Goal: Task Accomplishment & Management: Use online tool/utility

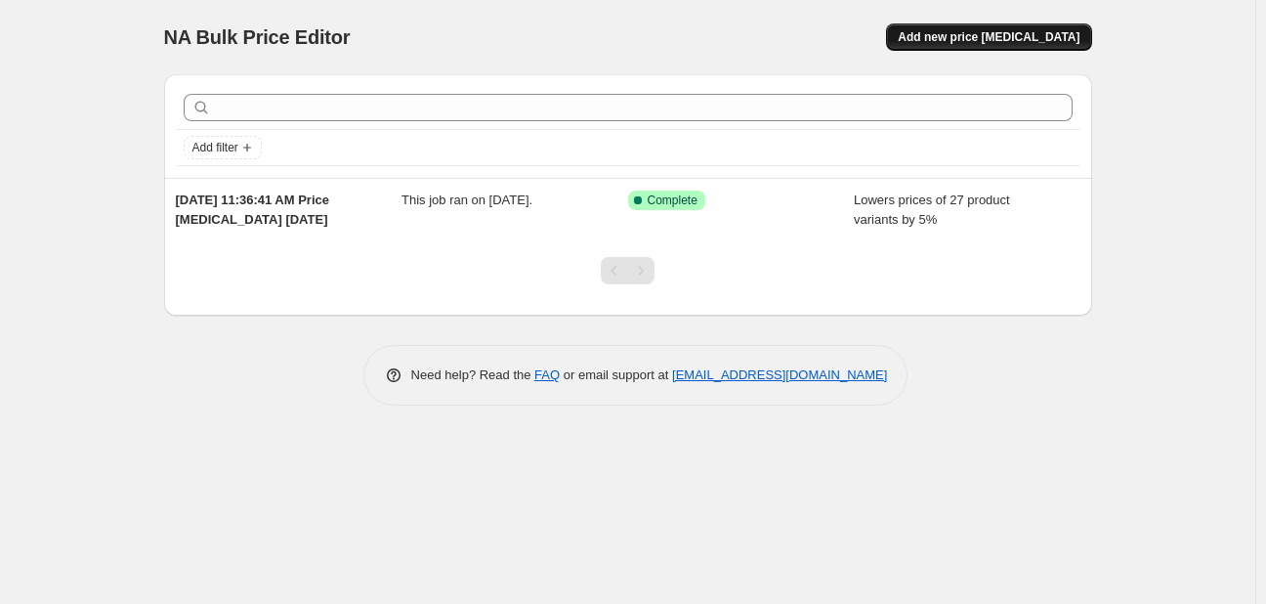
click at [995, 39] on span "Add new price [MEDICAL_DATA]" at bounding box center [989, 37] width 182 height 16
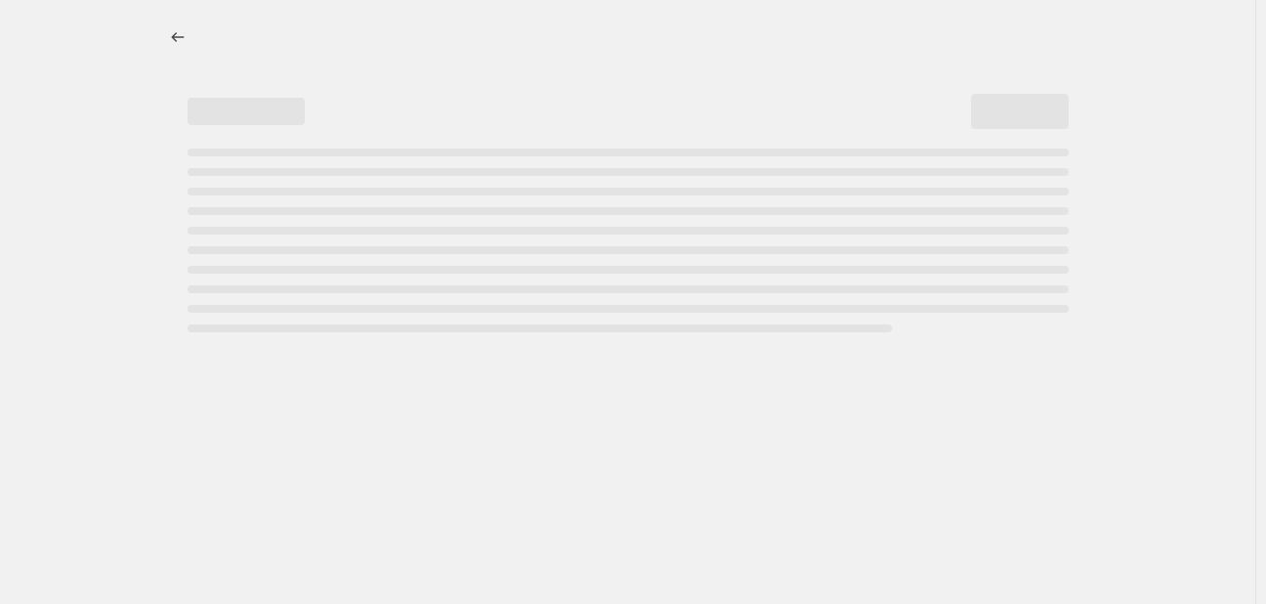
select select "percentage"
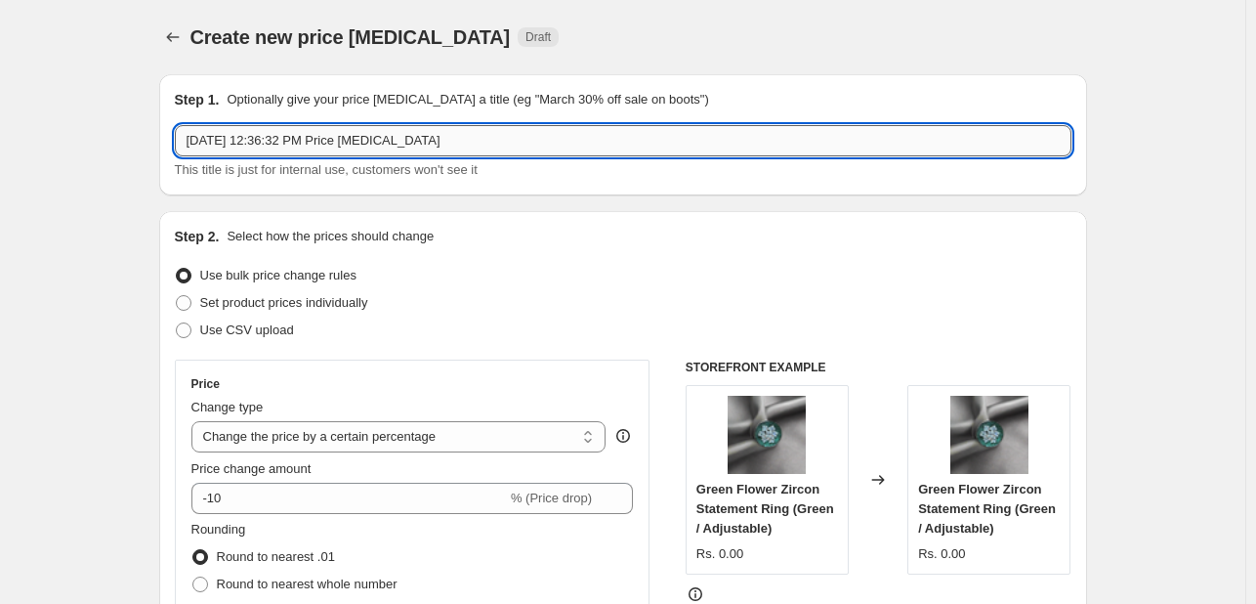
click at [478, 146] on input "Sep 23, 2025, 12:36:32 PM Price change job" at bounding box center [623, 140] width 897 height 31
type input "Sep 23, 2025, 12:36:32 PM Price change job Earrings"
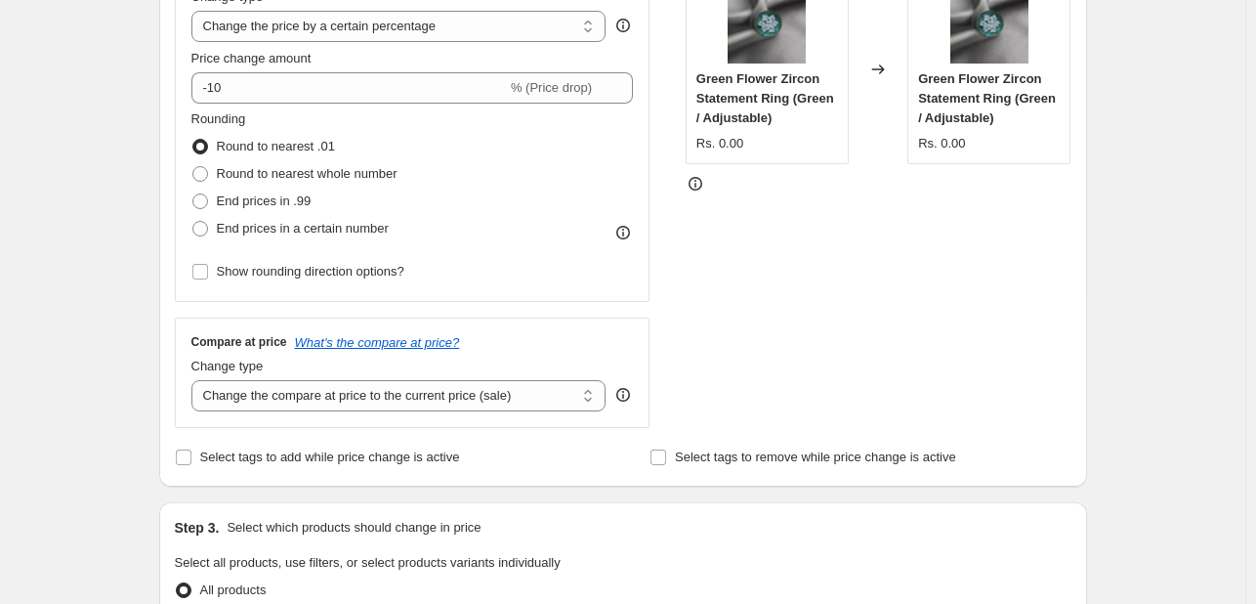
scroll to position [410, 0]
click at [461, 399] on select "Change the compare at price to the current price (sale) Change the compare at p…" at bounding box center [398, 395] width 415 height 31
select select "pp"
click at [195, 380] on select "Change the compare at price to the current price (sale) Change the compare at p…" at bounding box center [398, 395] width 415 height 31
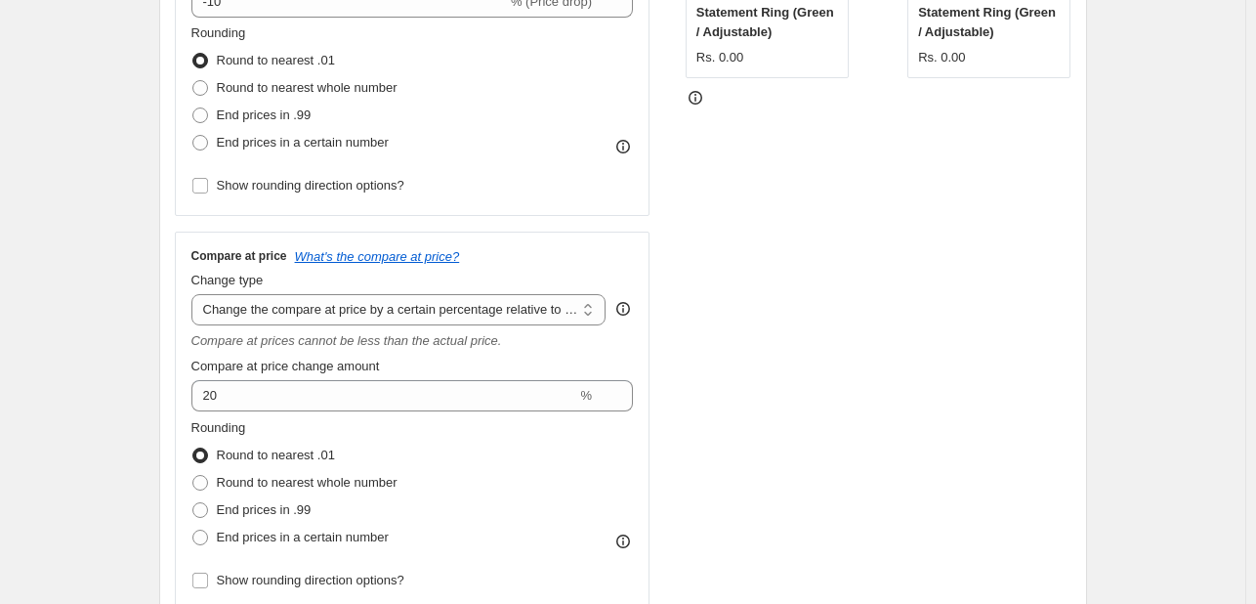
scroll to position [522, 0]
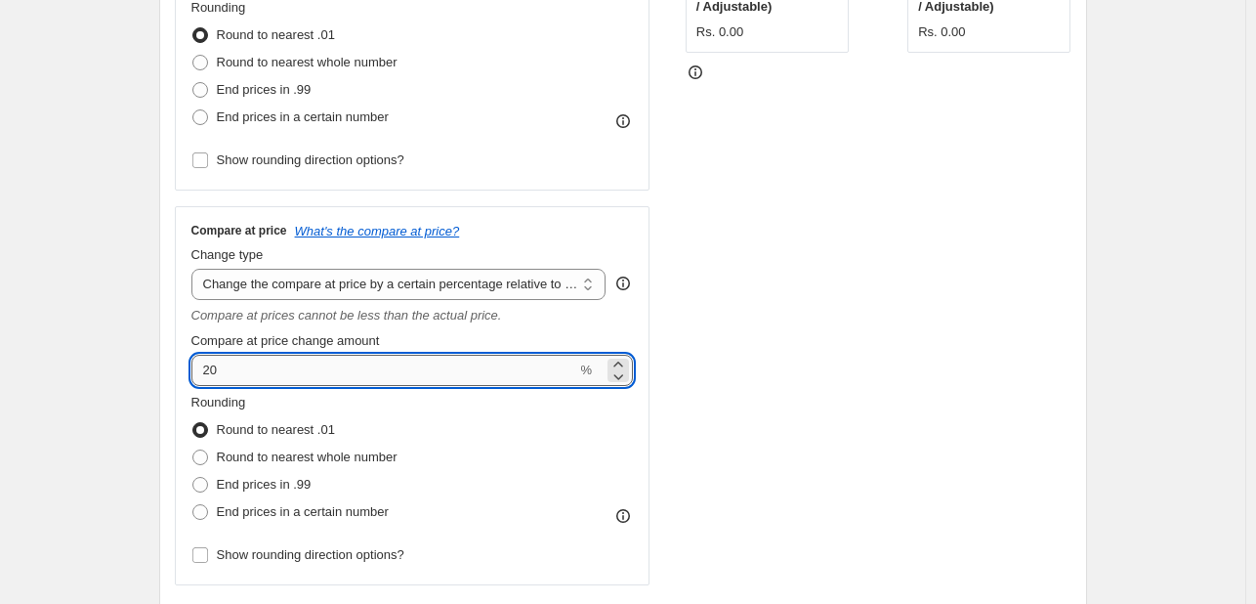
click at [272, 369] on input "20" at bounding box center [384, 370] width 386 height 31
type input "2"
type input "40"
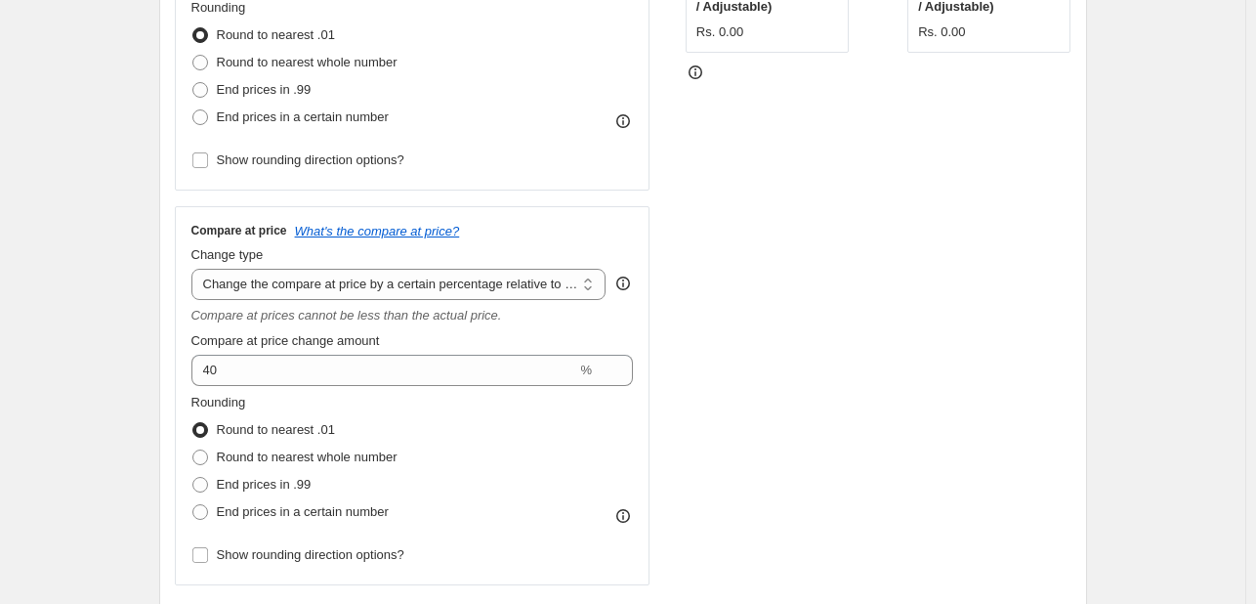
click at [781, 431] on div "STOREFRONT EXAMPLE Green Flower Zircon Statement Ring (Green / Adjustable) Rs. …" at bounding box center [879, 211] width 386 height 747
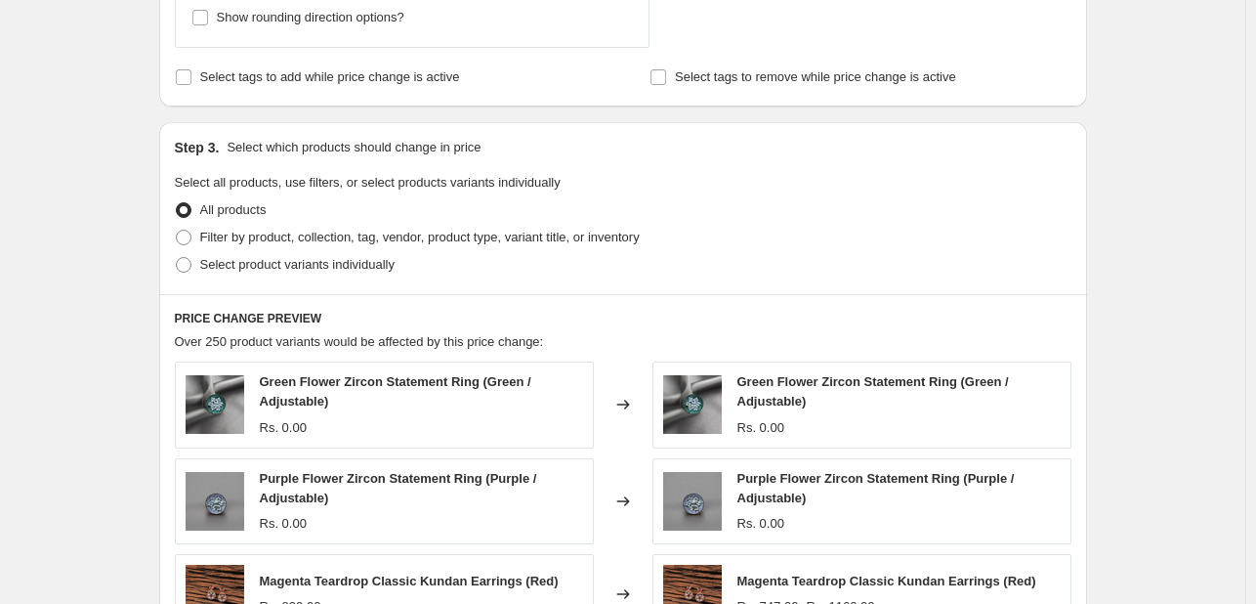
scroll to position [976, 0]
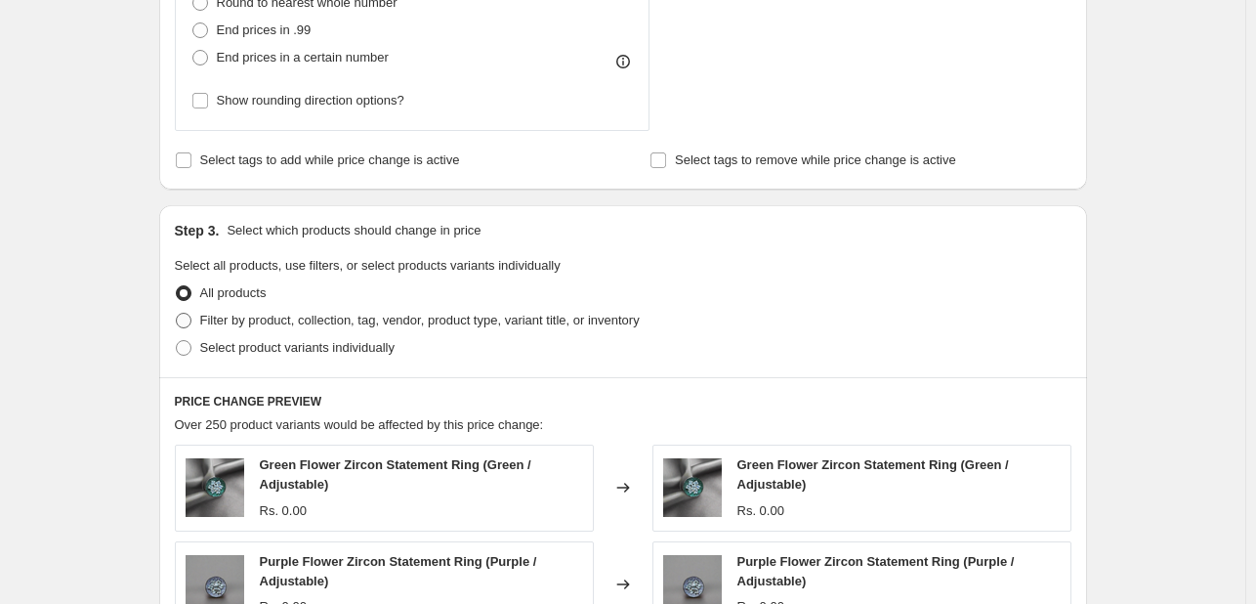
click at [191, 320] on span at bounding box center [184, 321] width 16 height 16
click at [177, 314] on input "Filter by product, collection, tag, vendor, product type, variant title, or inv…" at bounding box center [176, 313] width 1 height 1
radio input "true"
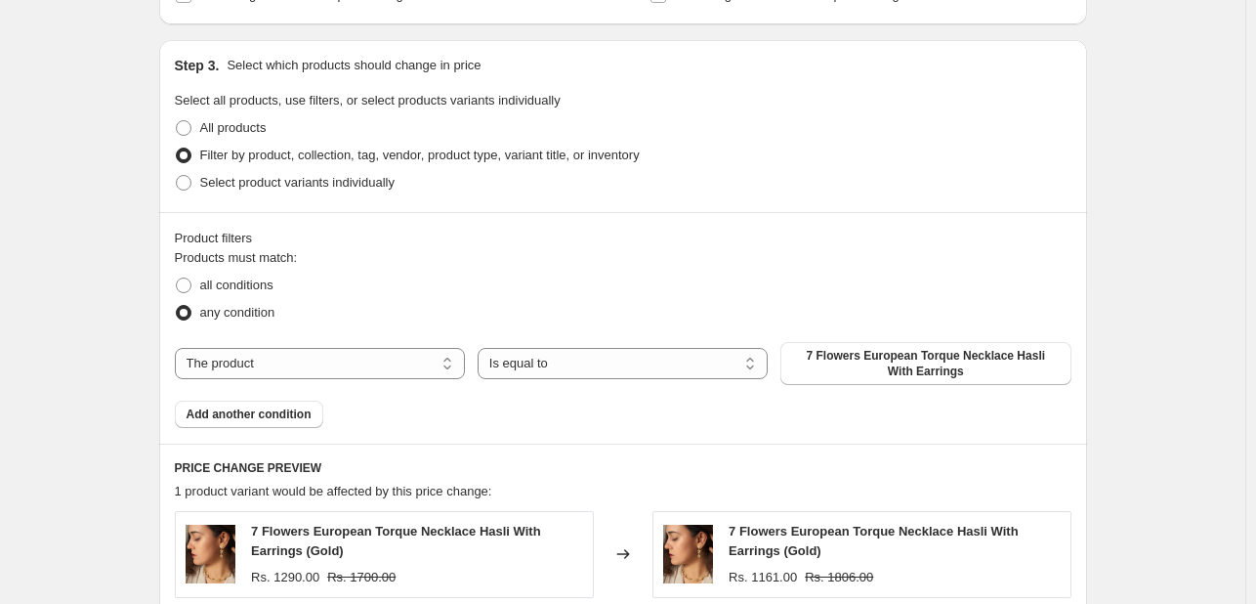
scroll to position [1143, 0]
click at [397, 367] on select "The product The product's collection The product's tag The product's vendor The…" at bounding box center [320, 361] width 290 height 31
select select "collection"
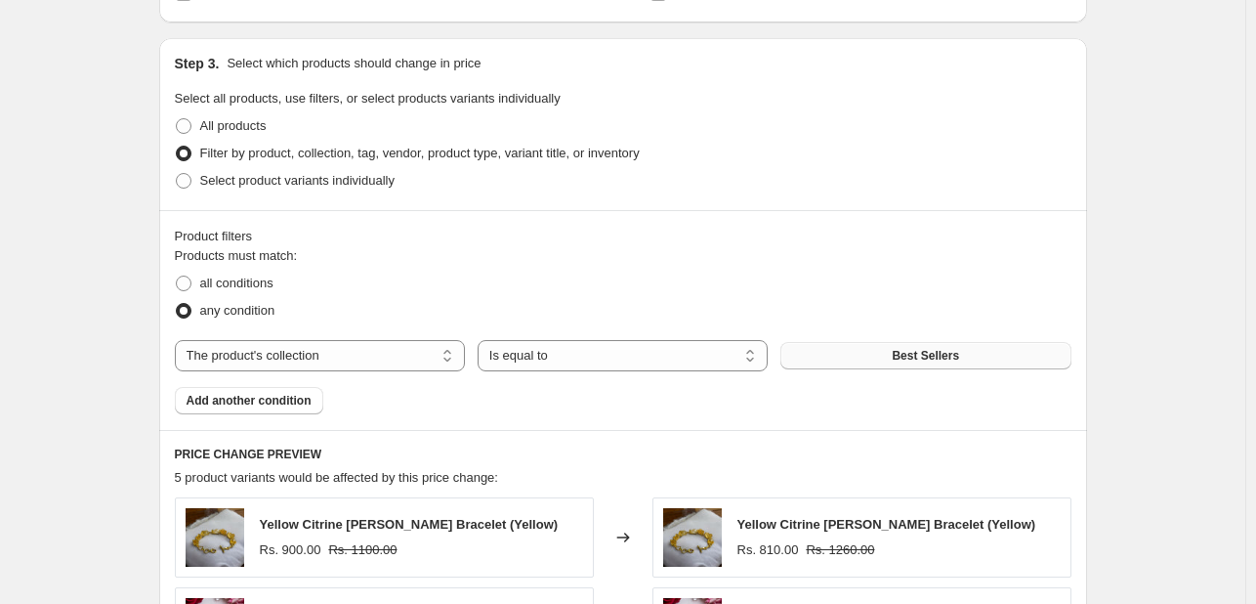
click at [864, 356] on button "Best Sellers" at bounding box center [926, 355] width 290 height 27
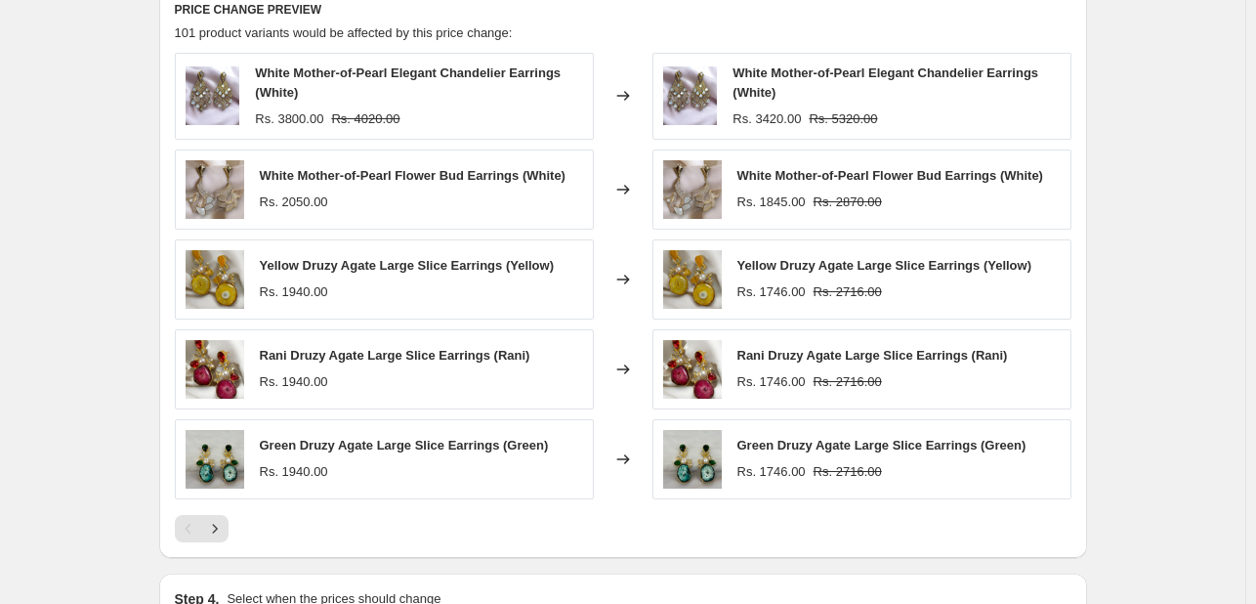
scroll to position [1843, 0]
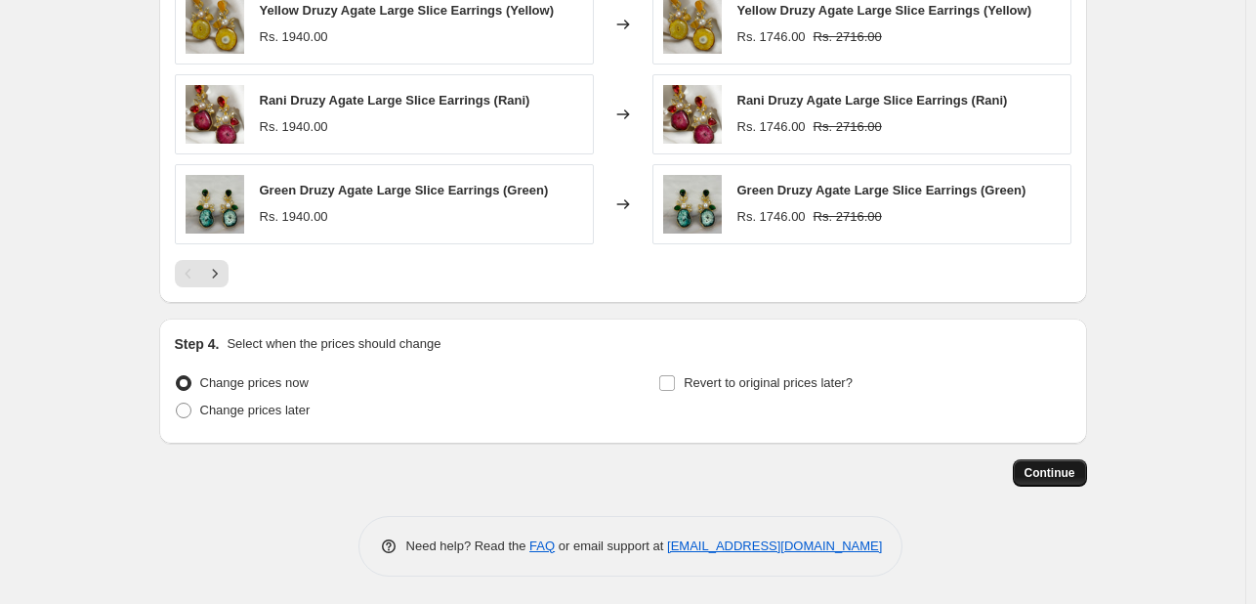
click at [1055, 474] on span "Continue" at bounding box center [1050, 473] width 51 height 16
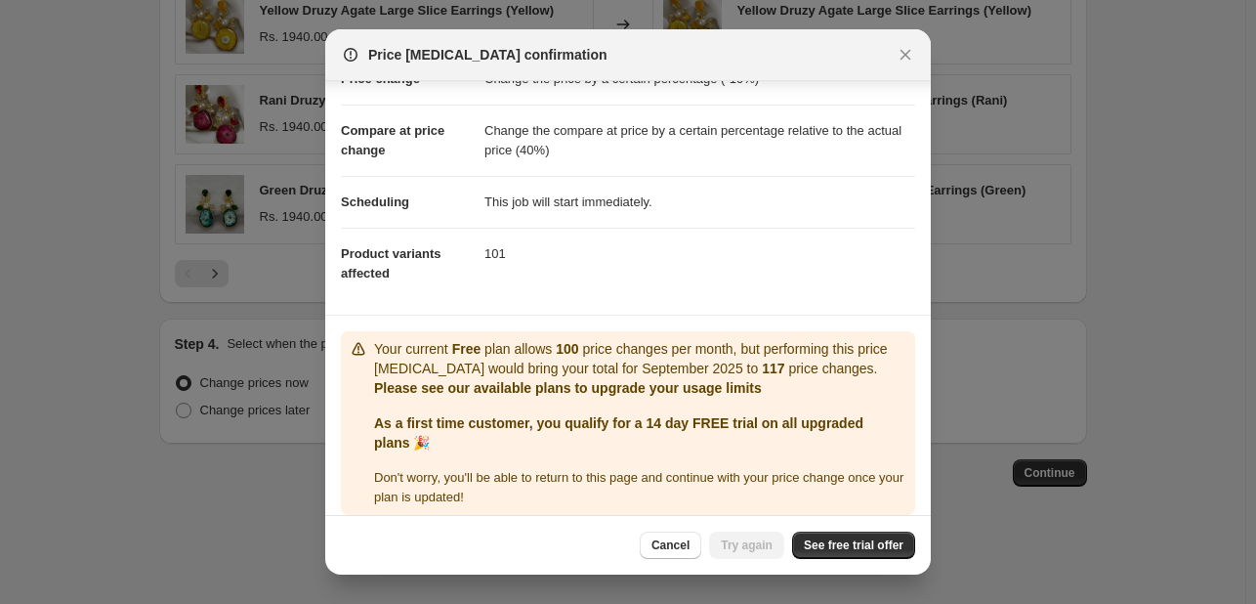
scroll to position [77, 0]
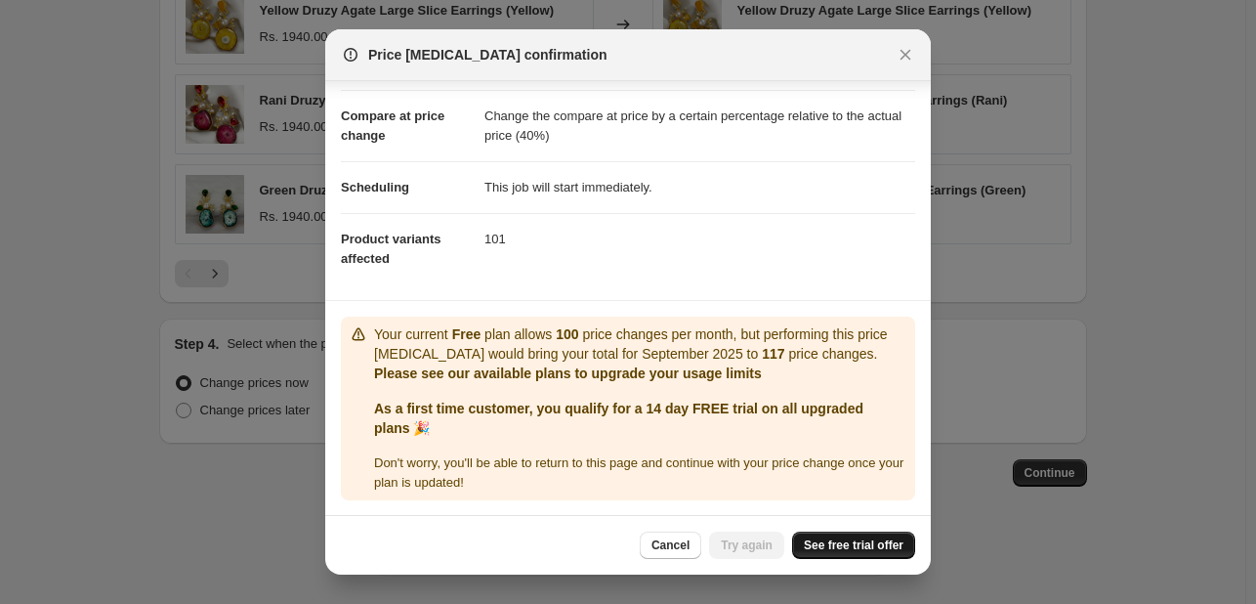
click at [825, 547] on span "See free trial offer" at bounding box center [854, 545] width 100 height 16
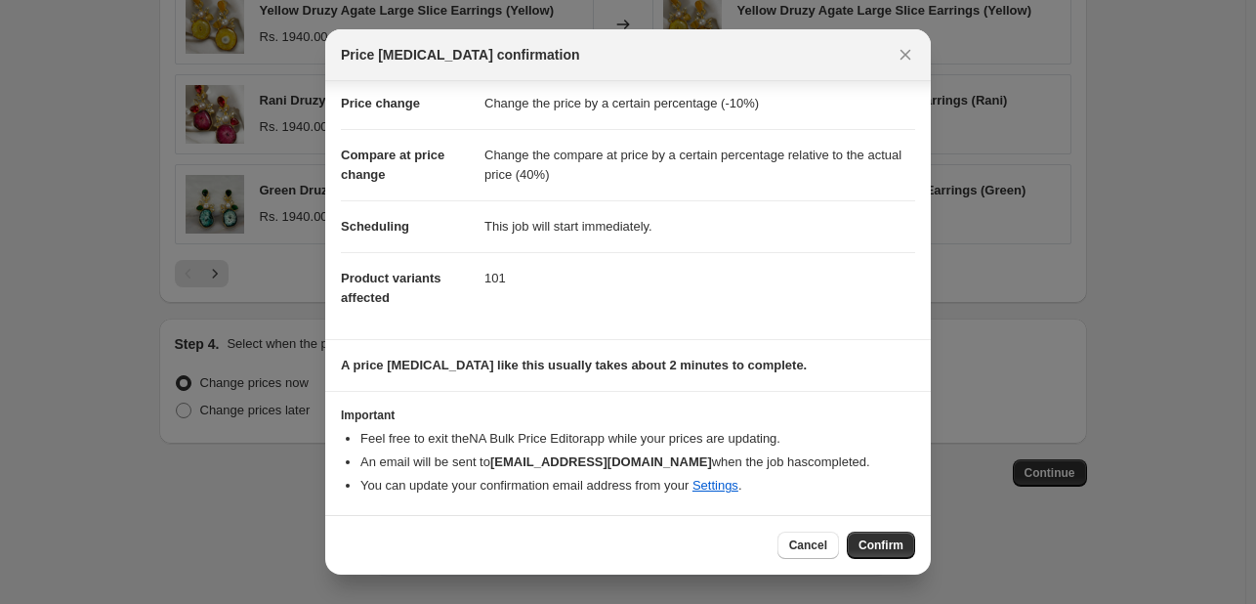
scroll to position [37, 0]
click at [908, 60] on icon "Close" at bounding box center [906, 55] width 20 height 20
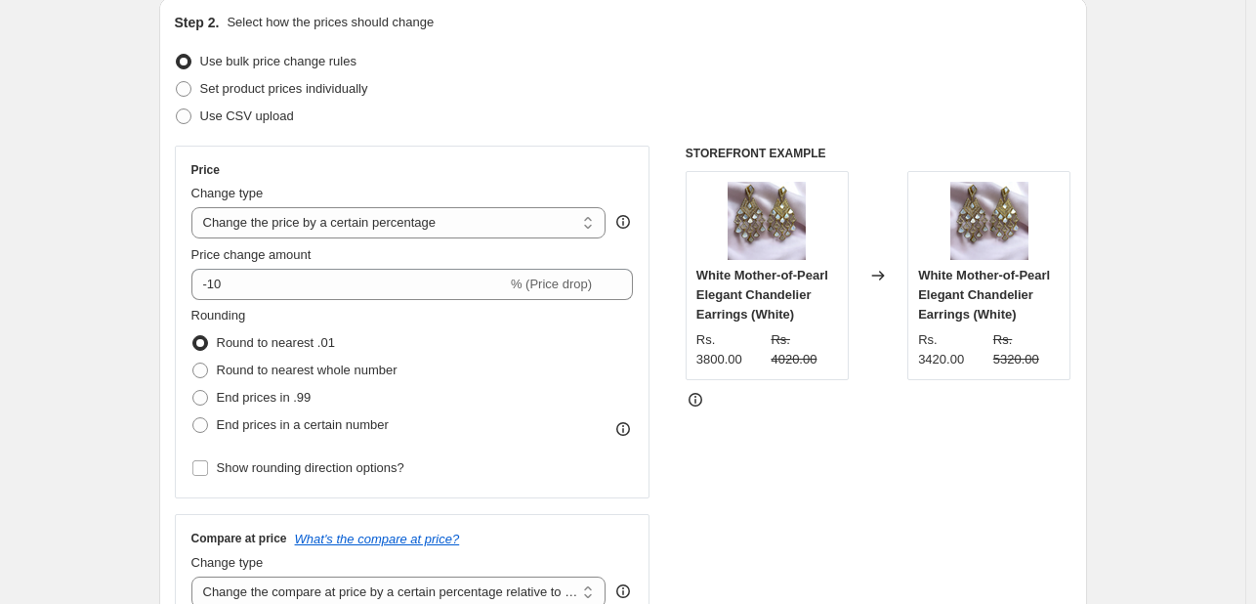
scroll to position [0, 0]
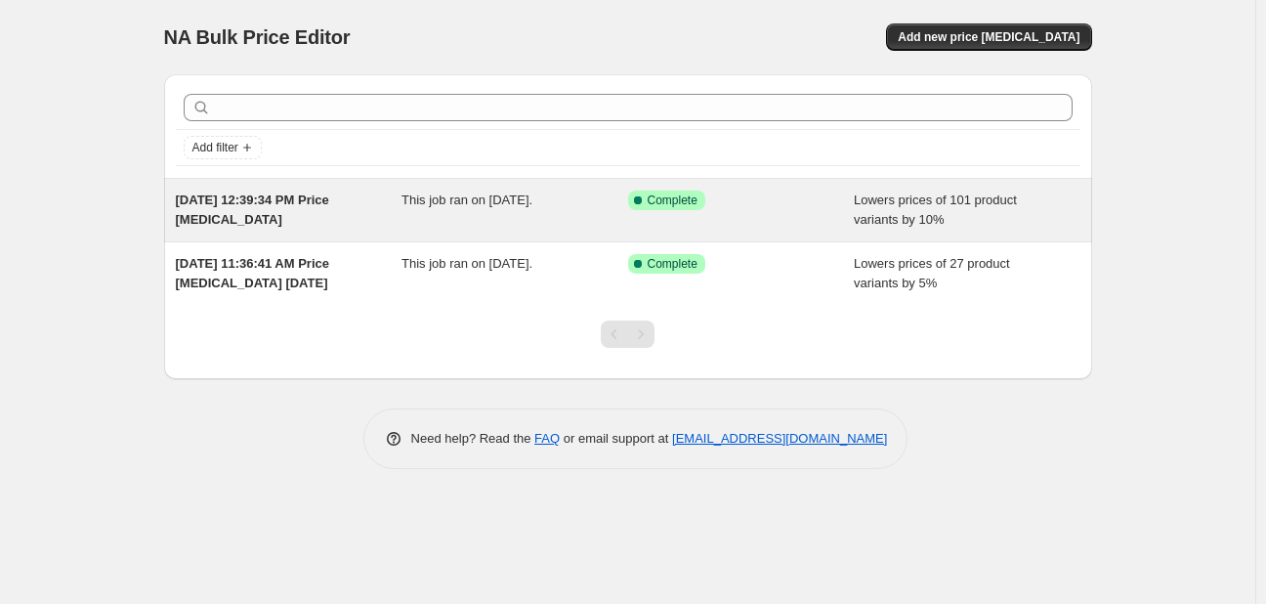
click at [270, 200] on span "[DATE] 12:39:34 PM Price [MEDICAL_DATA]" at bounding box center [252, 209] width 153 height 34
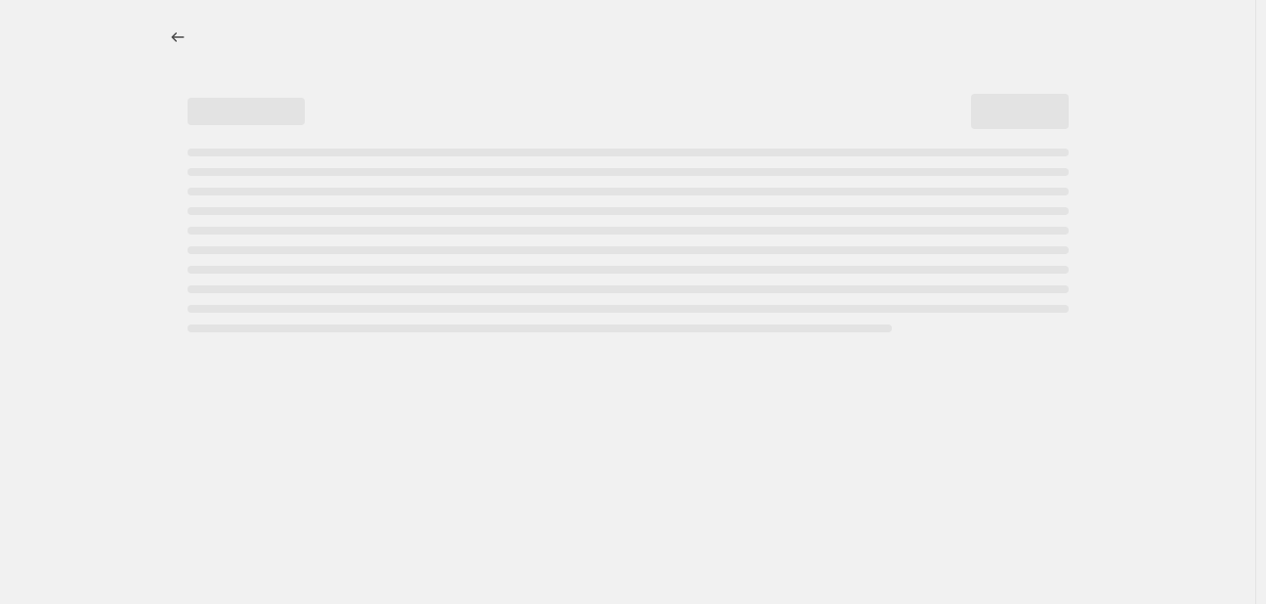
select select "percentage"
select select "pp"
select select "collection"
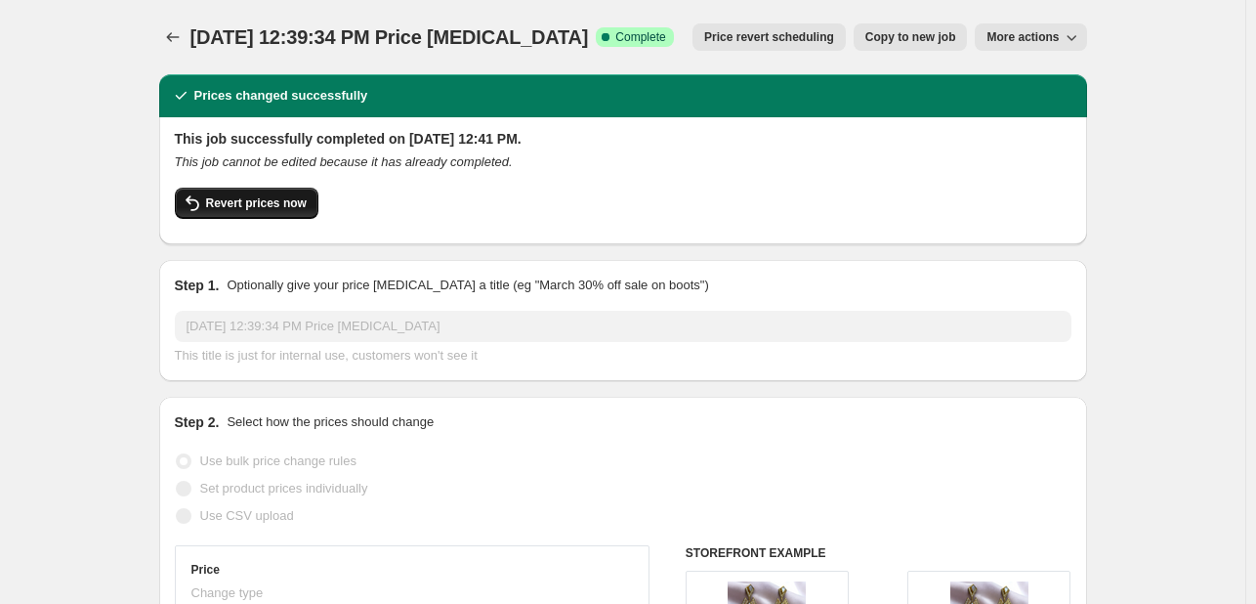
click at [274, 214] on button "Revert prices now" at bounding box center [247, 203] width 144 height 31
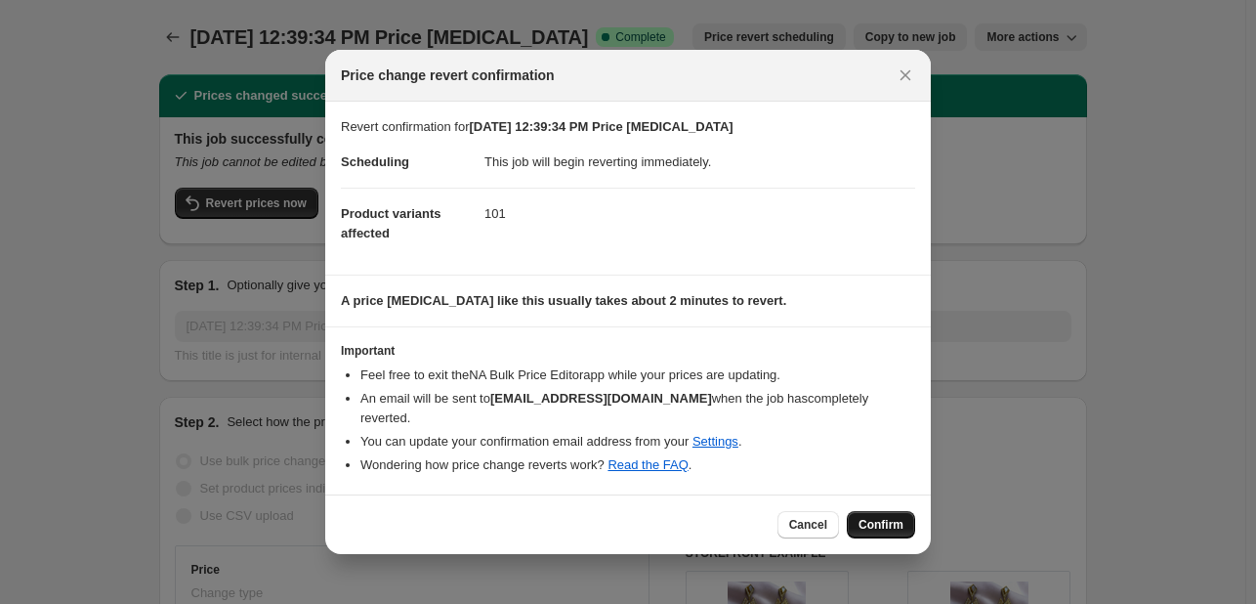
click at [889, 517] on span "Confirm" at bounding box center [881, 525] width 45 height 16
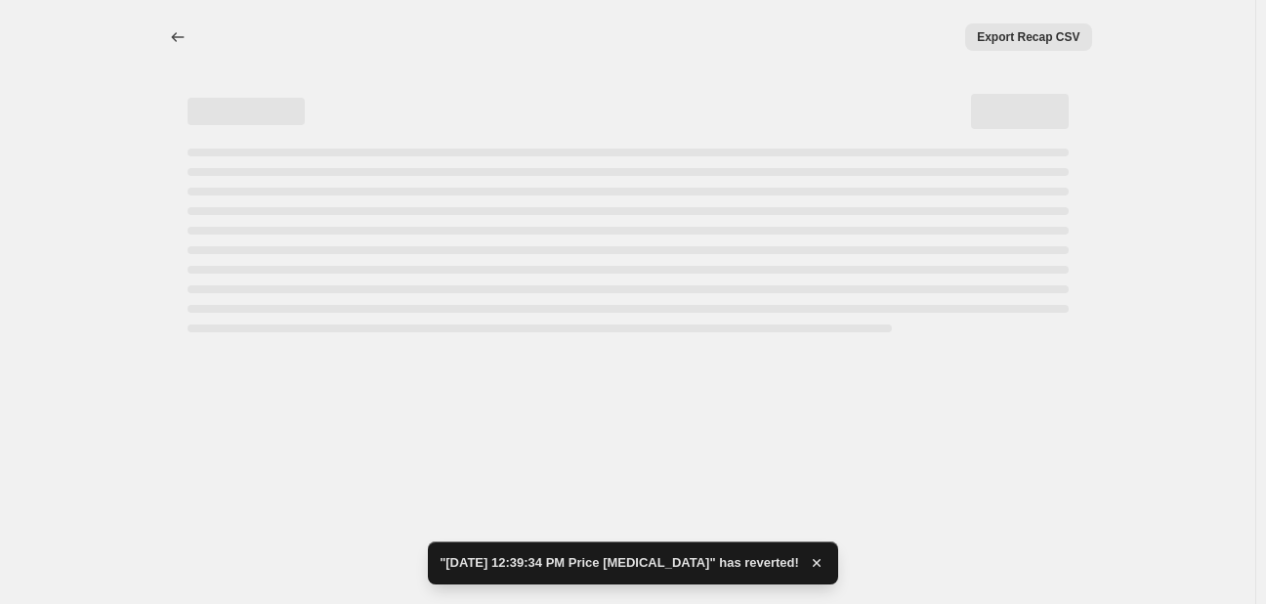
select select "percentage"
select select "pp"
select select "collection"
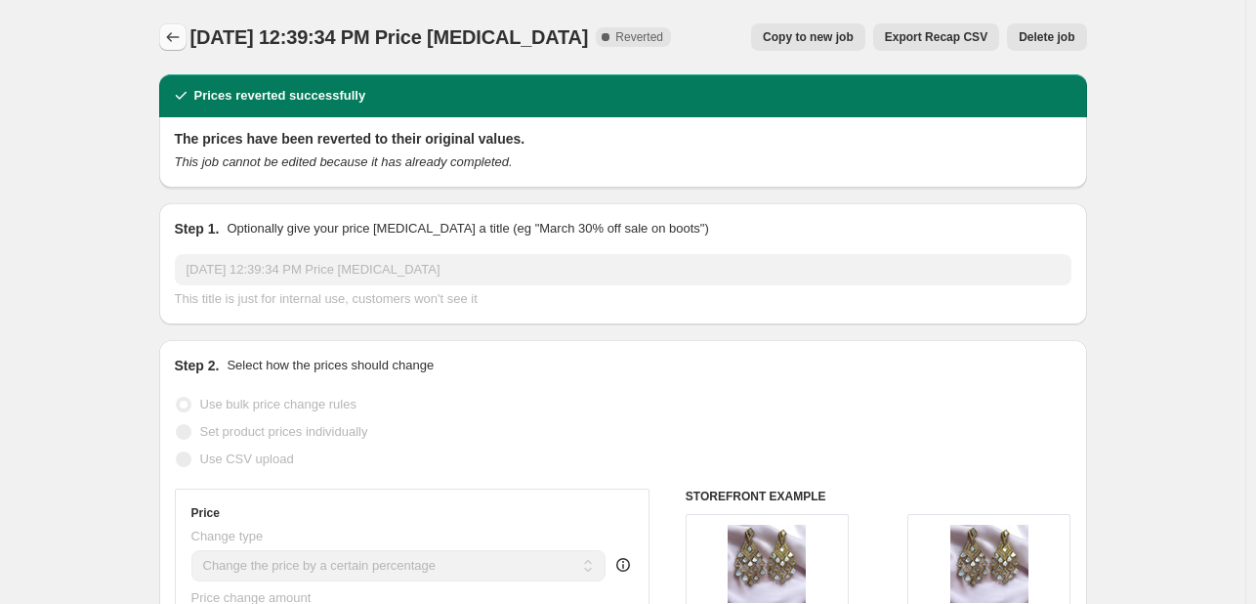
click at [181, 44] on icon "Price change jobs" at bounding box center [173, 37] width 20 height 20
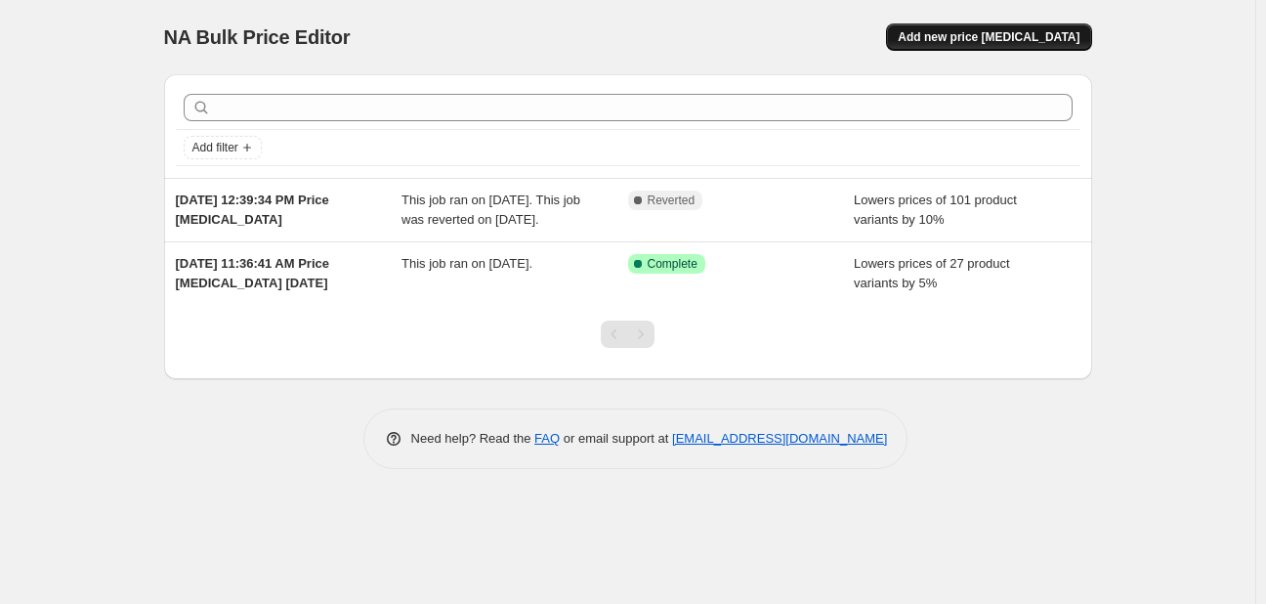
click at [998, 42] on span "Add new price [MEDICAL_DATA]" at bounding box center [989, 37] width 182 height 16
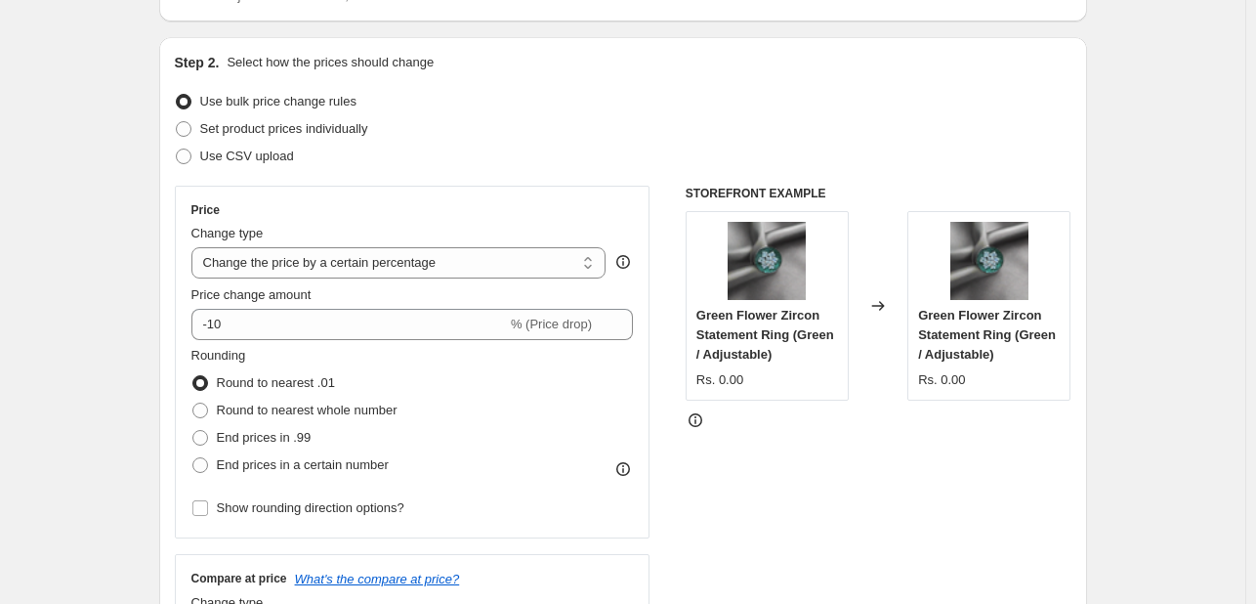
scroll to position [176, 0]
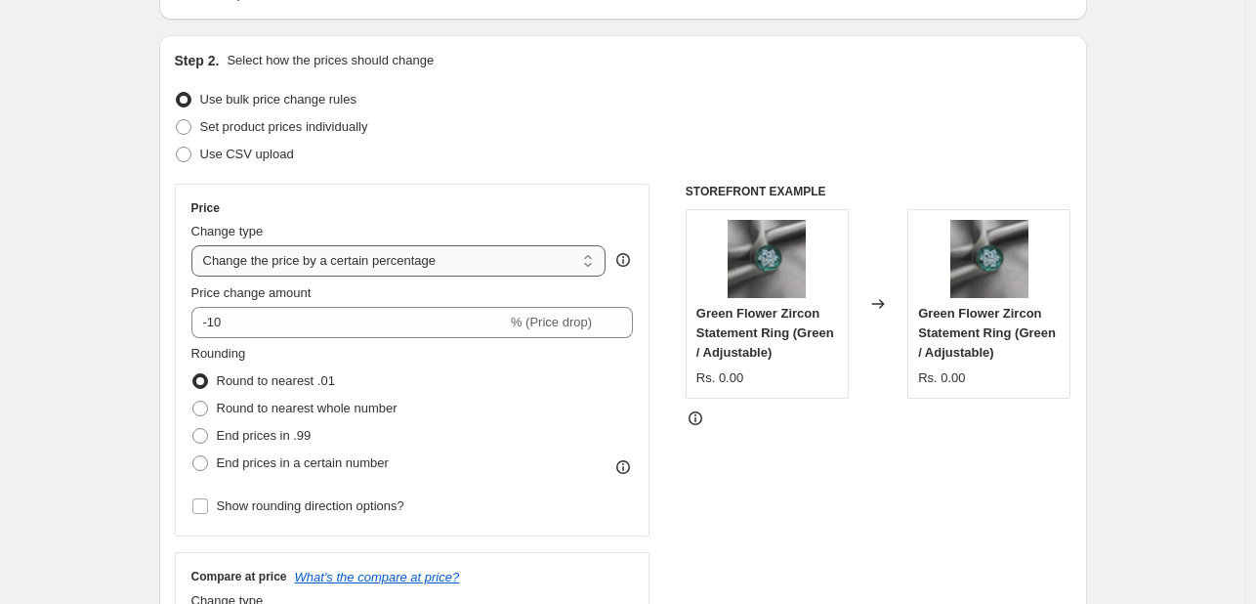
click at [486, 254] on select "Change the price to a certain amount Change the price by a certain amount Chang…" at bounding box center [398, 260] width 415 height 31
select select "no_change"
click at [195, 245] on select "Change the price to a certain amount Change the price by a certain amount Chang…" at bounding box center [398, 260] width 415 height 31
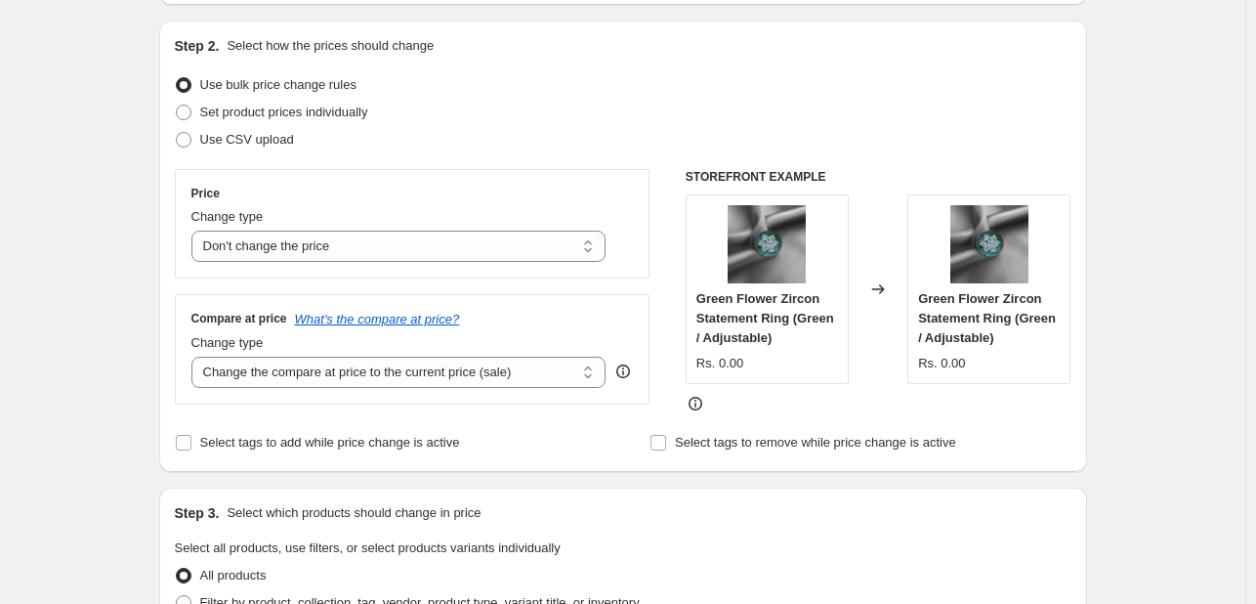
scroll to position [191, 0]
click at [493, 370] on select "Change the compare at price to the current price (sale) Change the compare at p…" at bounding box center [398, 371] width 415 height 31
select select "pp"
click at [195, 356] on select "Change the compare at price to the current price (sale) Change the compare at p…" at bounding box center [398, 371] width 415 height 31
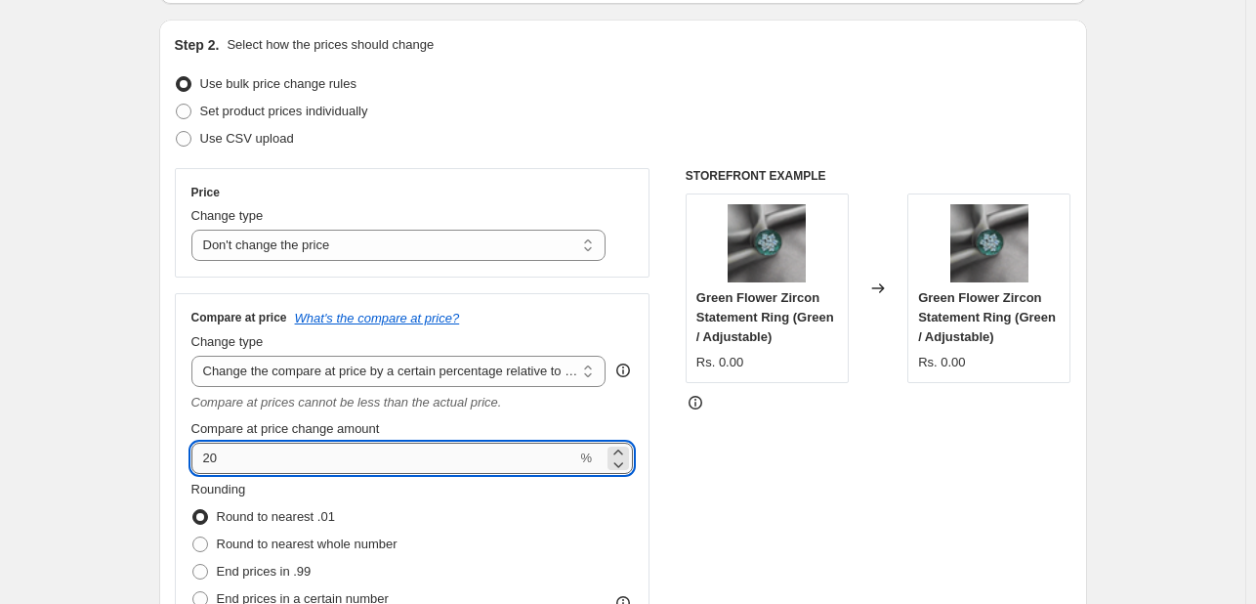
click at [220, 458] on input "20" at bounding box center [384, 458] width 386 height 31
type input "2"
type input "45"
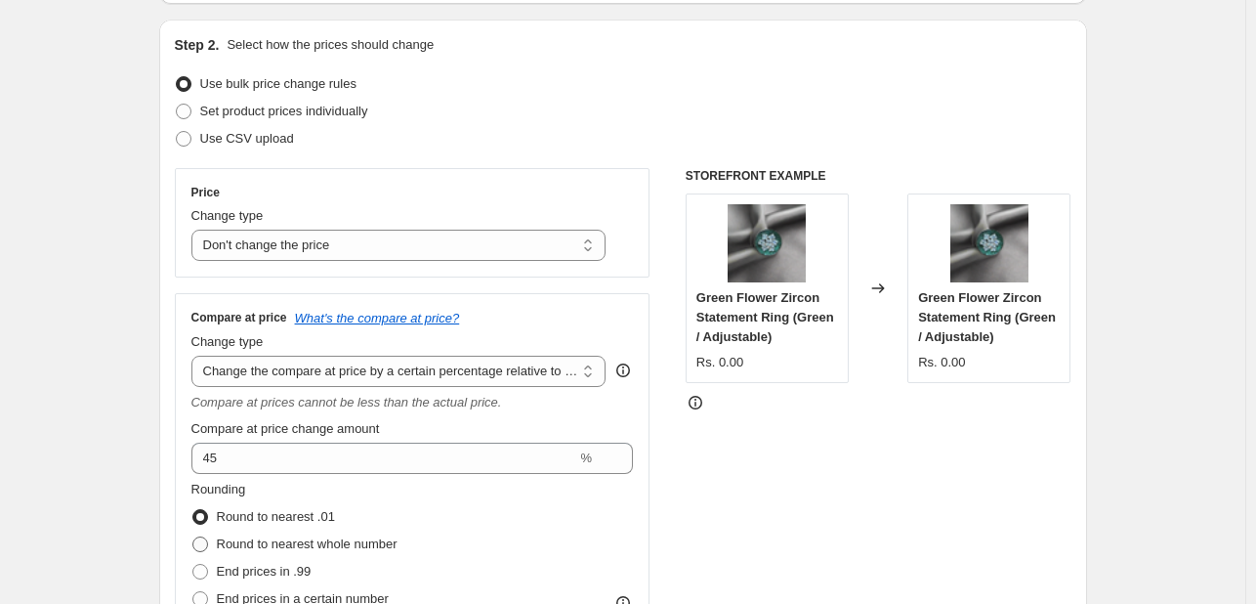
click at [208, 540] on span at bounding box center [200, 544] width 16 height 16
click at [193, 537] on input "Round to nearest whole number" at bounding box center [192, 536] width 1 height 1
radio input "true"
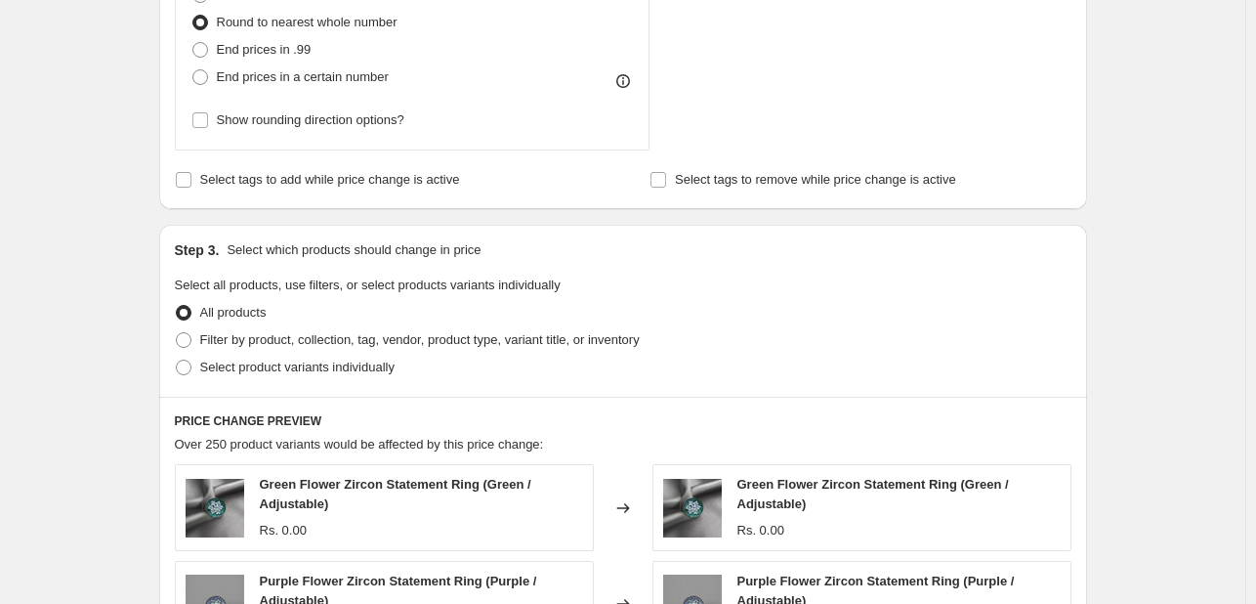
scroll to position [721, 0]
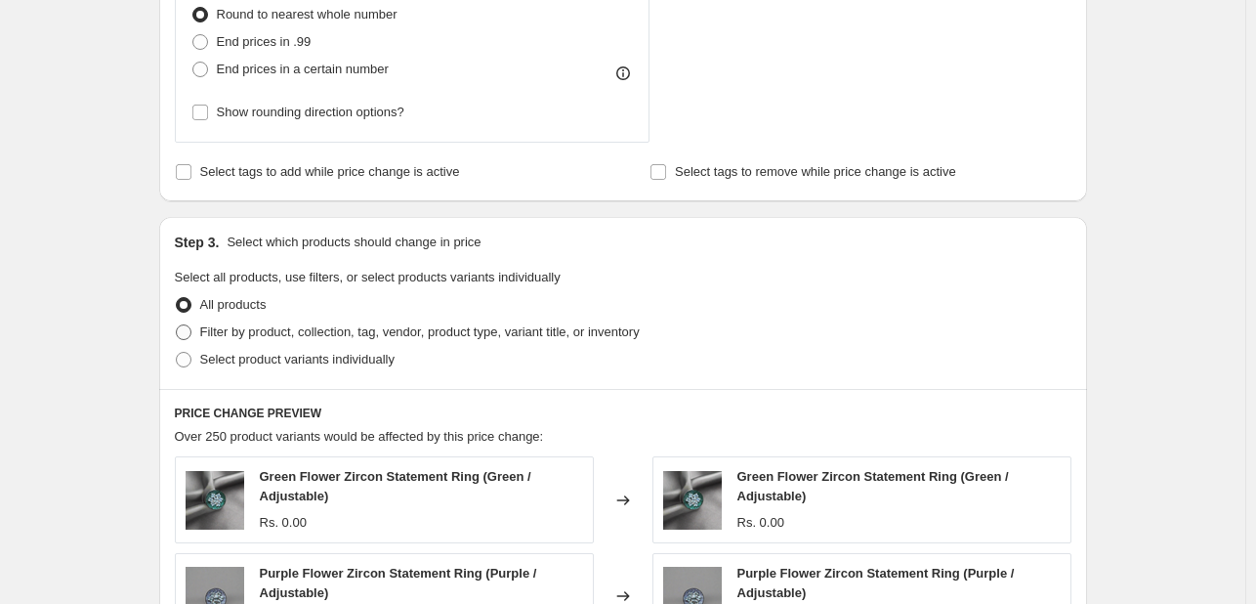
click at [191, 333] on span at bounding box center [184, 332] width 16 height 16
click at [177, 325] on input "Filter by product, collection, tag, vendor, product type, variant title, or inv…" at bounding box center [176, 324] width 1 height 1
radio input "true"
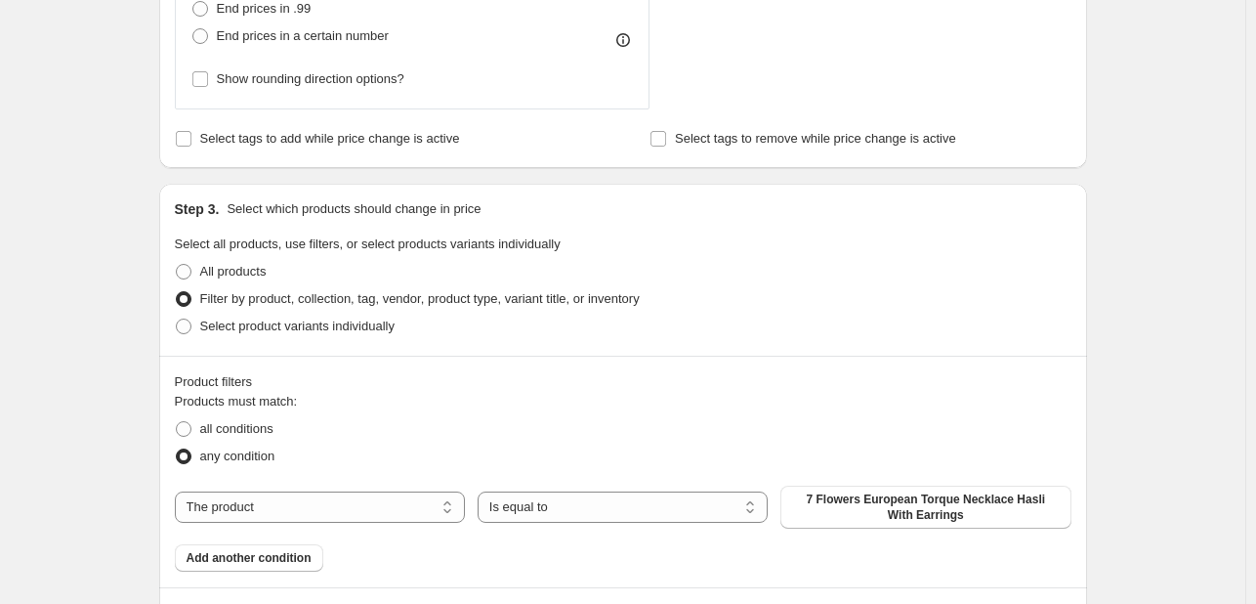
scroll to position [756, 0]
click at [342, 514] on select "The product The product's collection The product's tag The product's vendor The…" at bounding box center [320, 504] width 290 height 31
select select "collection"
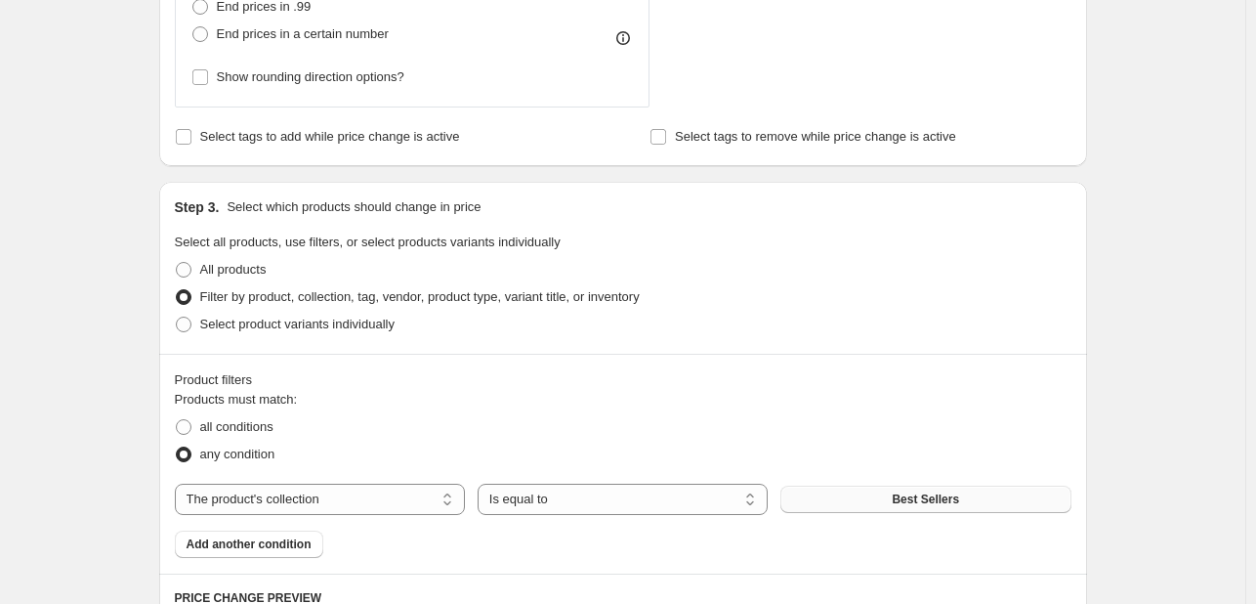
click at [838, 489] on button "Best Sellers" at bounding box center [926, 499] width 290 height 27
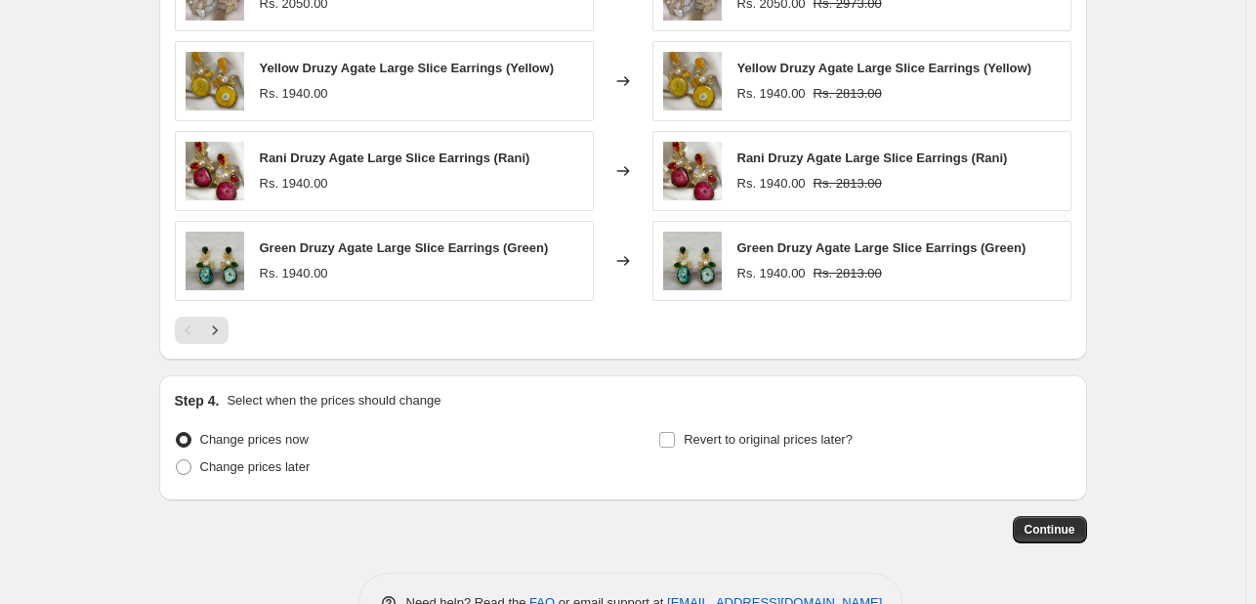
scroll to position [1550, 0]
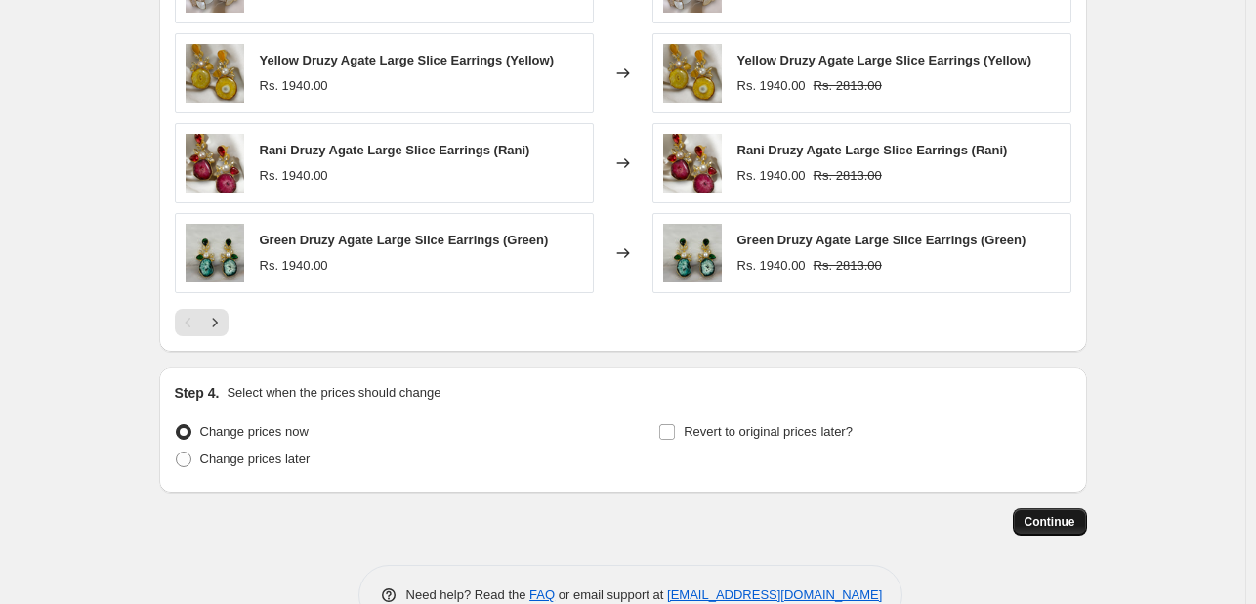
click at [1061, 526] on span "Continue" at bounding box center [1050, 522] width 51 height 16
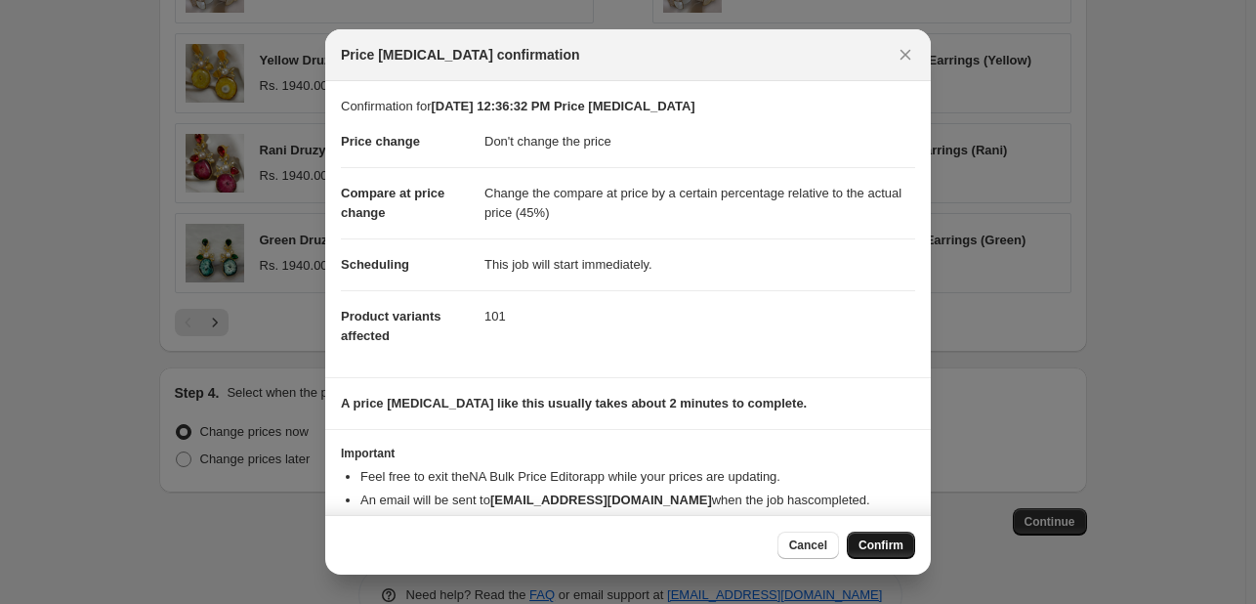
click at [886, 538] on span "Confirm" at bounding box center [881, 545] width 45 height 16
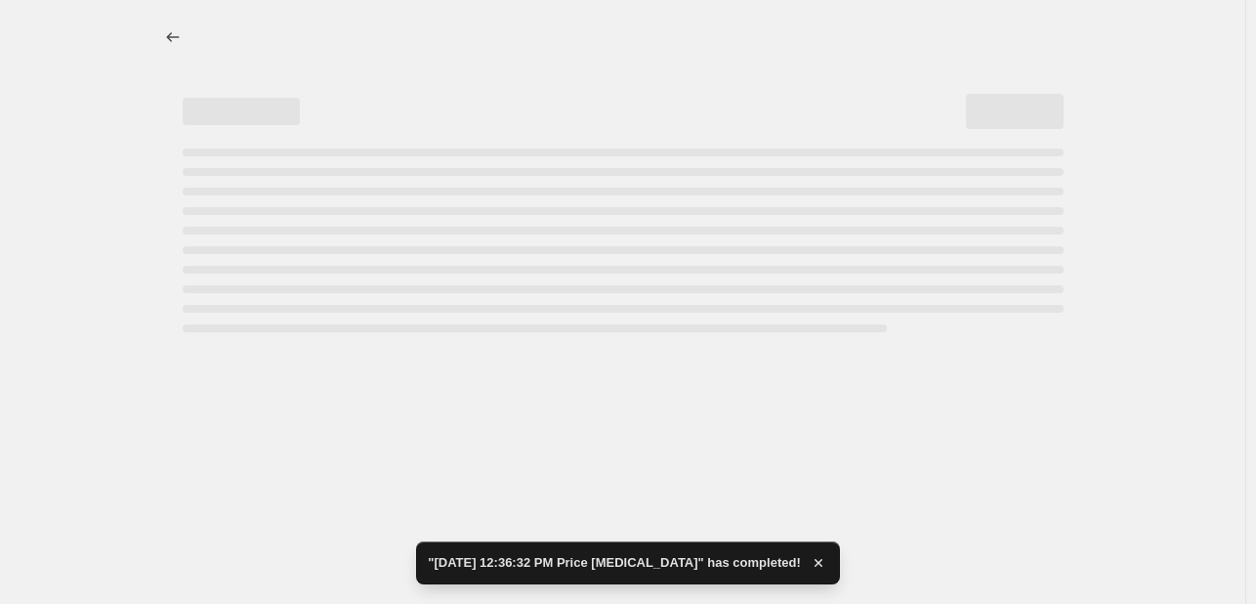
select select "no_change"
select select "pp"
select select "collection"
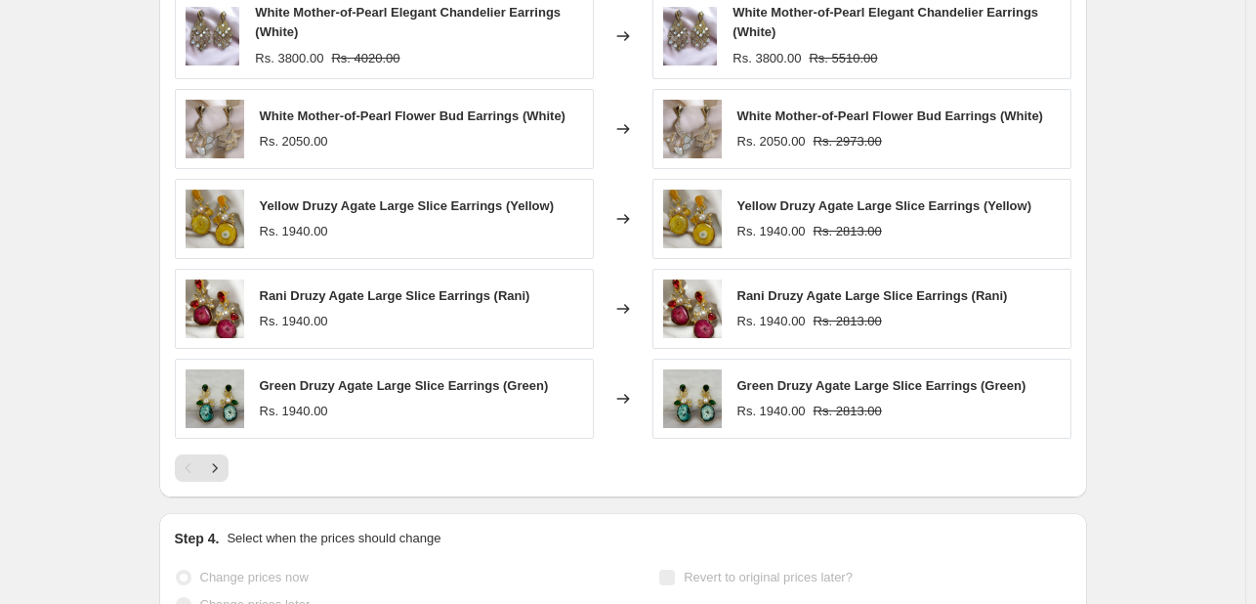
scroll to position [1591, 0]
click at [220, 468] on icon "Next" at bounding box center [215, 468] width 20 height 20
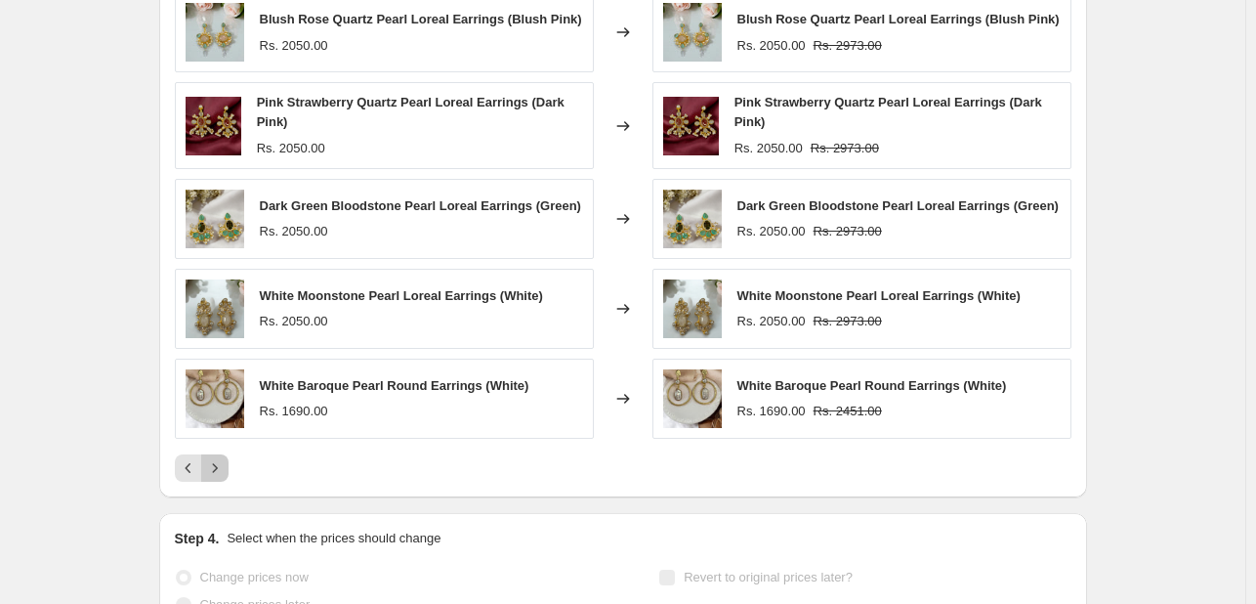
click at [220, 468] on icon "Next" at bounding box center [215, 468] width 20 height 20
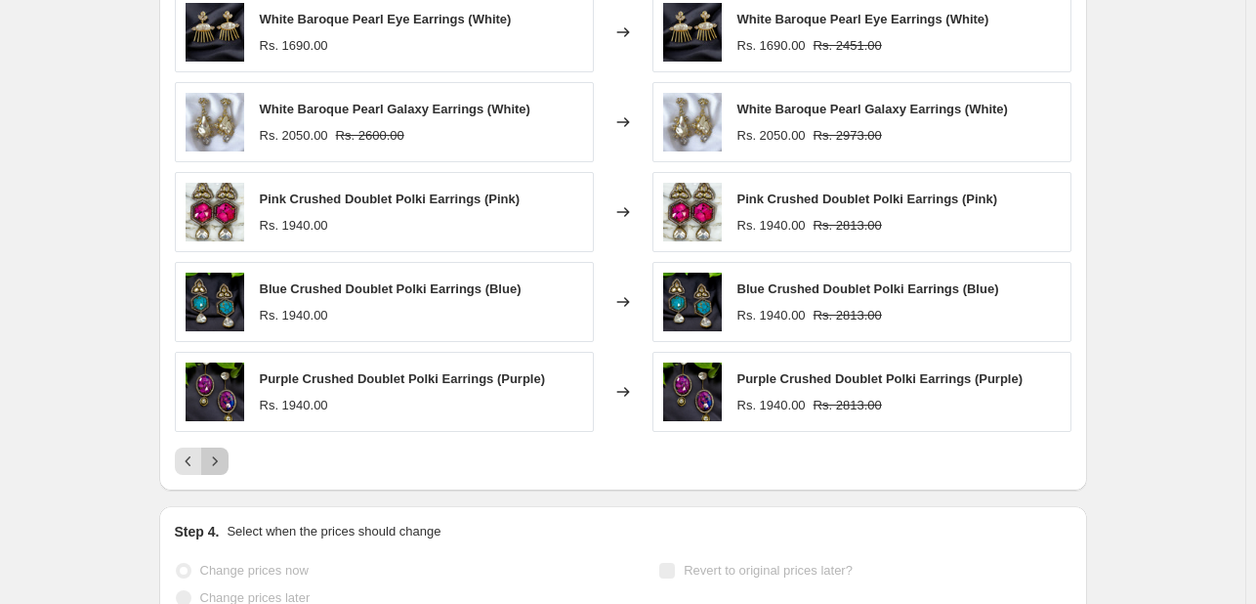
click at [220, 468] on icon "Next" at bounding box center [215, 461] width 20 height 20
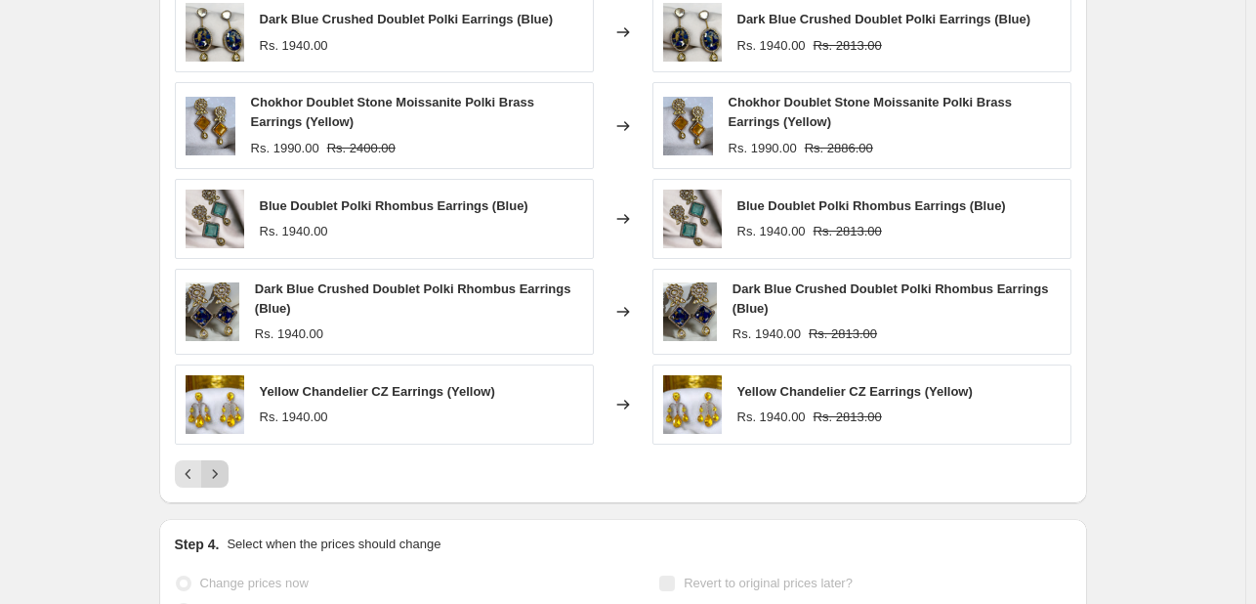
click at [220, 468] on icon "Next" at bounding box center [215, 474] width 20 height 20
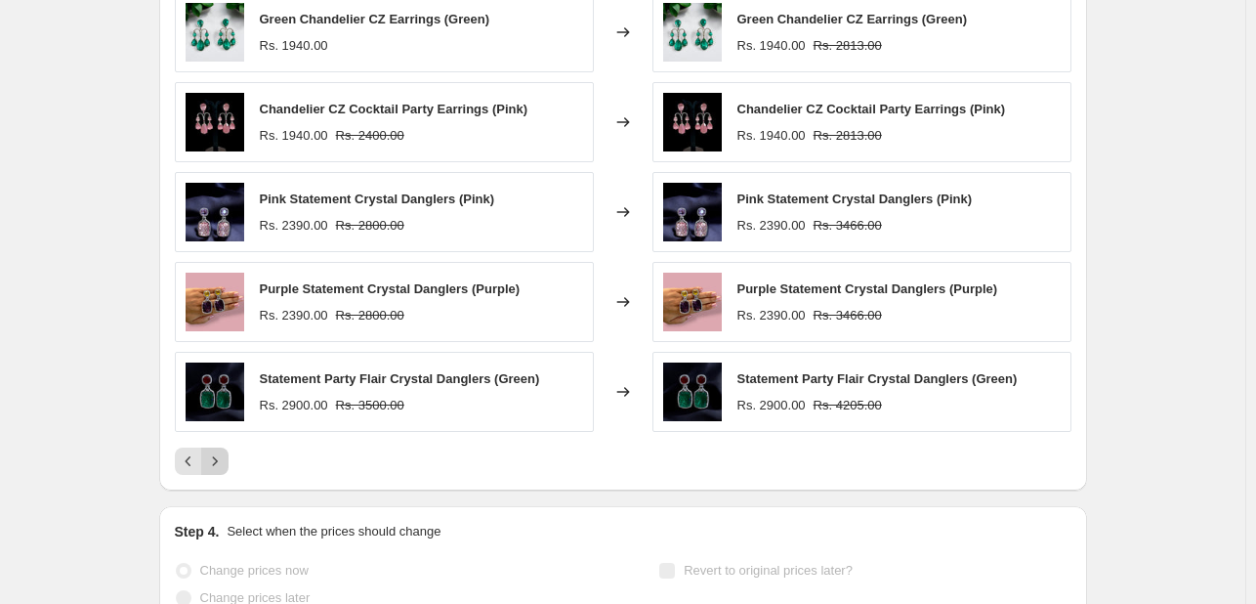
click at [220, 468] on icon "Next" at bounding box center [215, 461] width 20 height 20
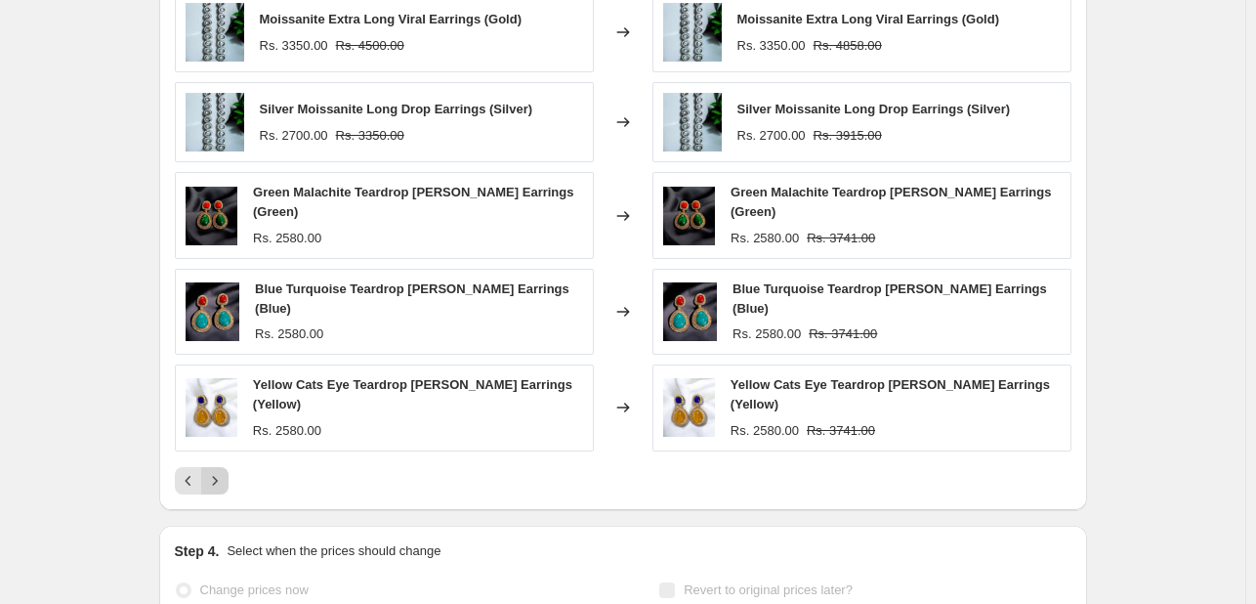
click at [223, 471] on icon "Next" at bounding box center [215, 481] width 20 height 20
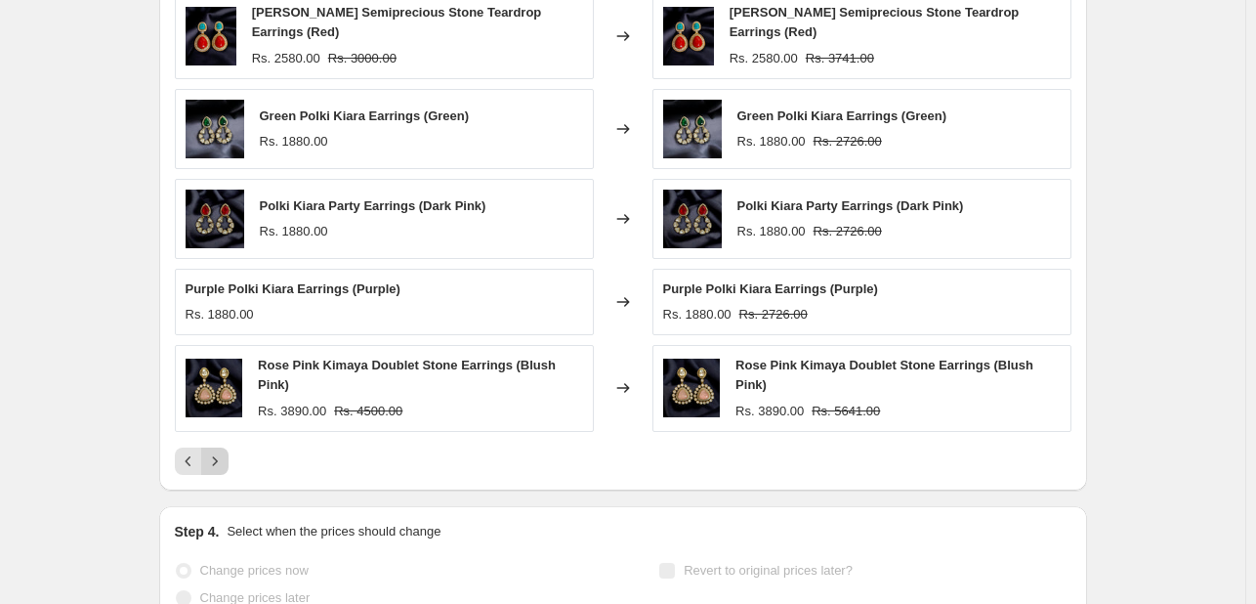
click at [223, 468] on div "PRICE CHANGE RECAP 101 product variants were affected by this price change: Ama…" at bounding box center [623, 208] width 928 height 566
click at [221, 451] on icon "Next" at bounding box center [215, 461] width 20 height 20
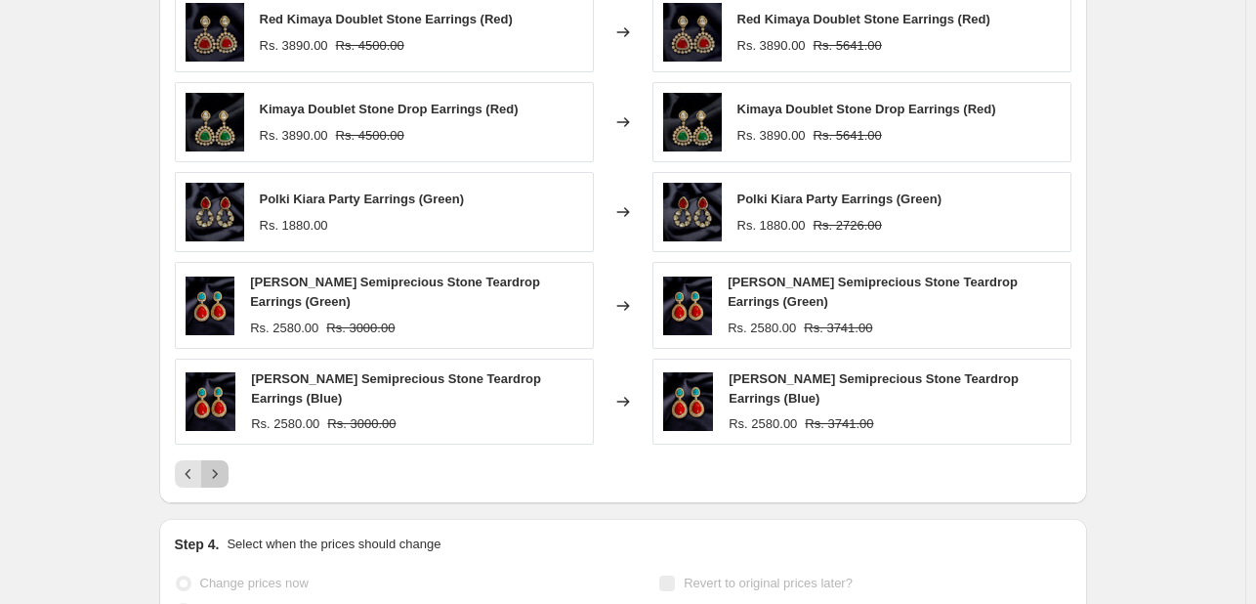
click at [225, 464] on icon "Next" at bounding box center [215, 474] width 20 height 20
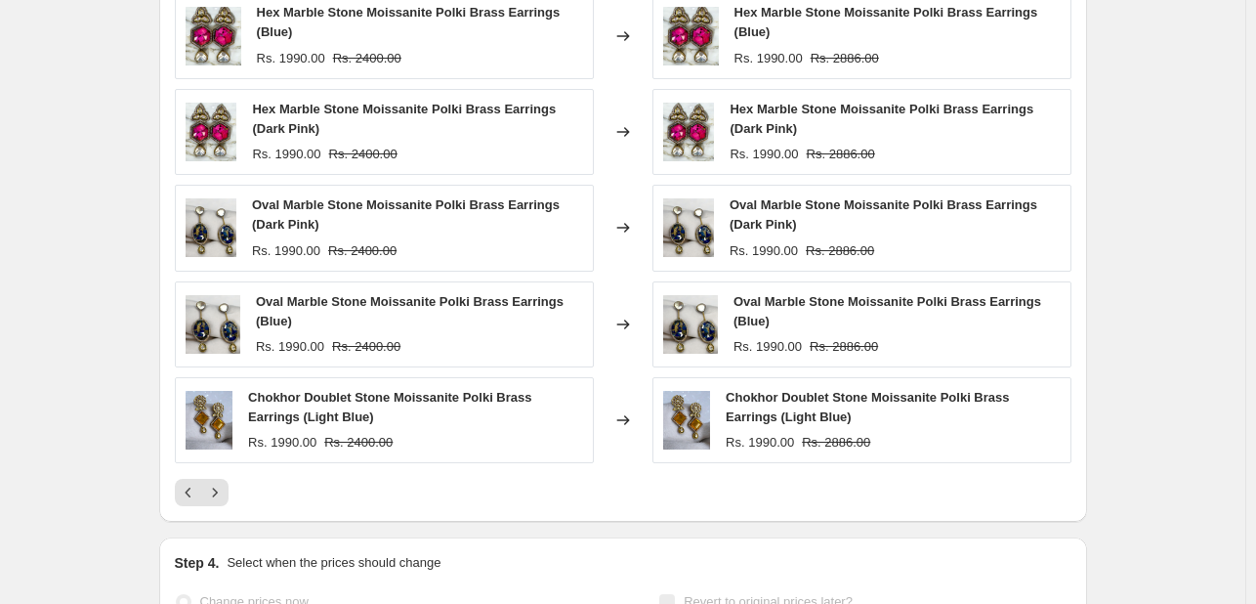
click at [229, 475] on div "Hex Marble Stone Moissanite Polki Brass Earrings (Blue) Rs. 1990.00 Rs. 2400.00…" at bounding box center [623, 249] width 897 height 514
click at [223, 488] on icon "Next" at bounding box center [215, 493] width 20 height 20
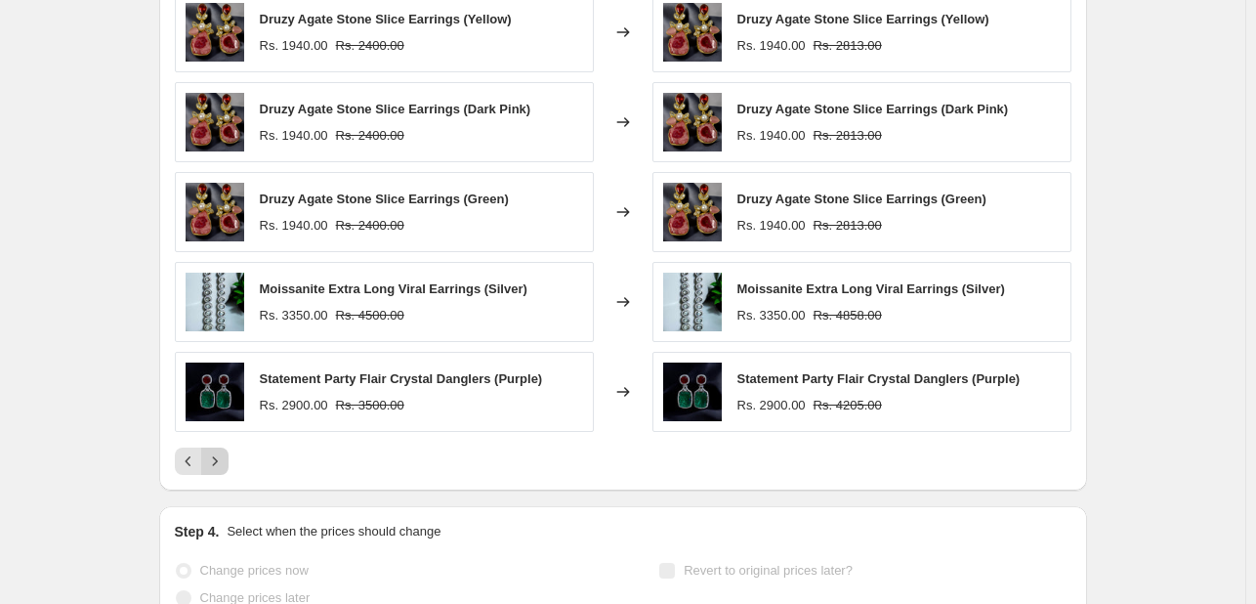
click at [223, 488] on div "PRICE CHANGE RECAP 101 product variants were affected by this price change: Dru…" at bounding box center [623, 208] width 928 height 566
click at [225, 453] on icon "Next" at bounding box center [215, 461] width 20 height 20
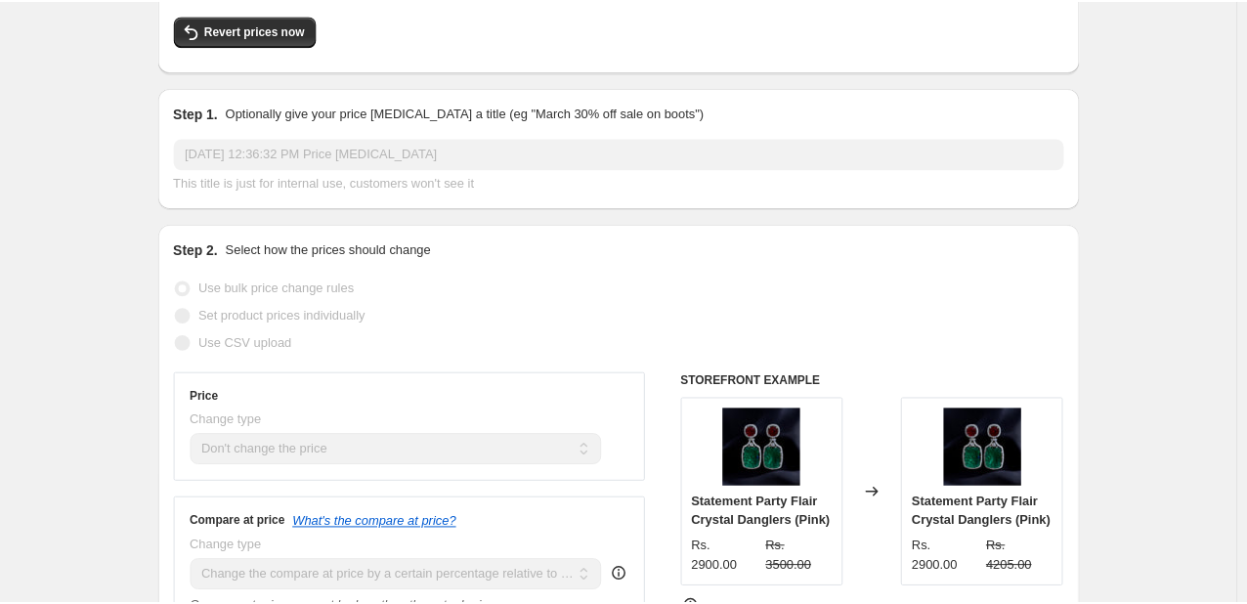
scroll to position [0, 0]
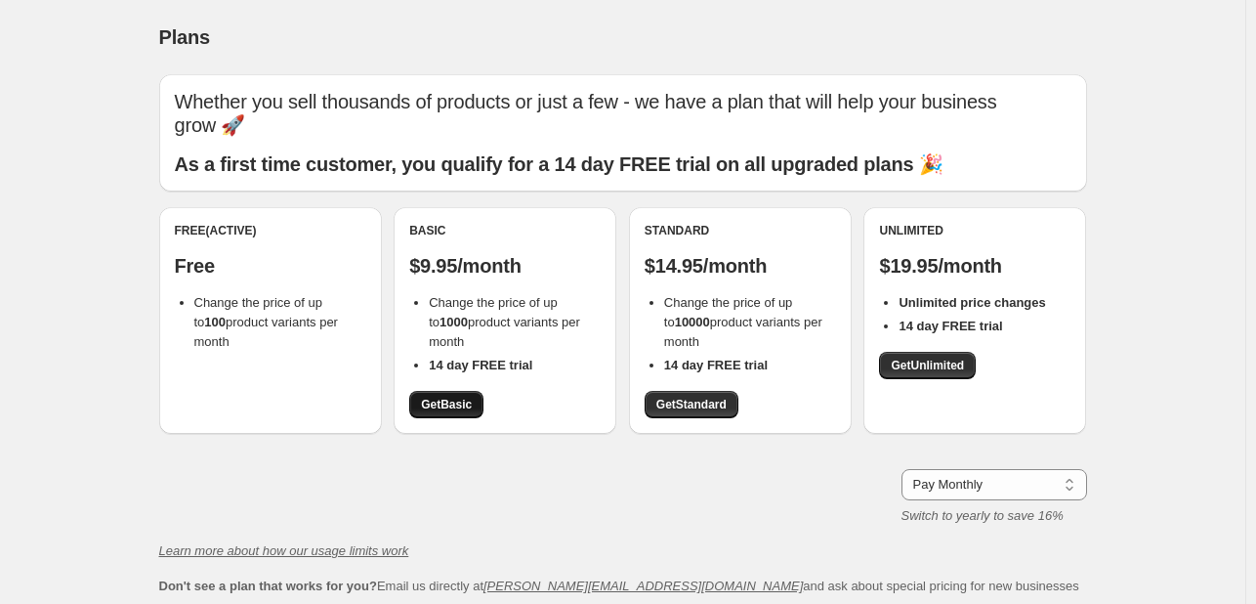
click at [458, 406] on span "Get Basic" at bounding box center [446, 405] width 51 height 16
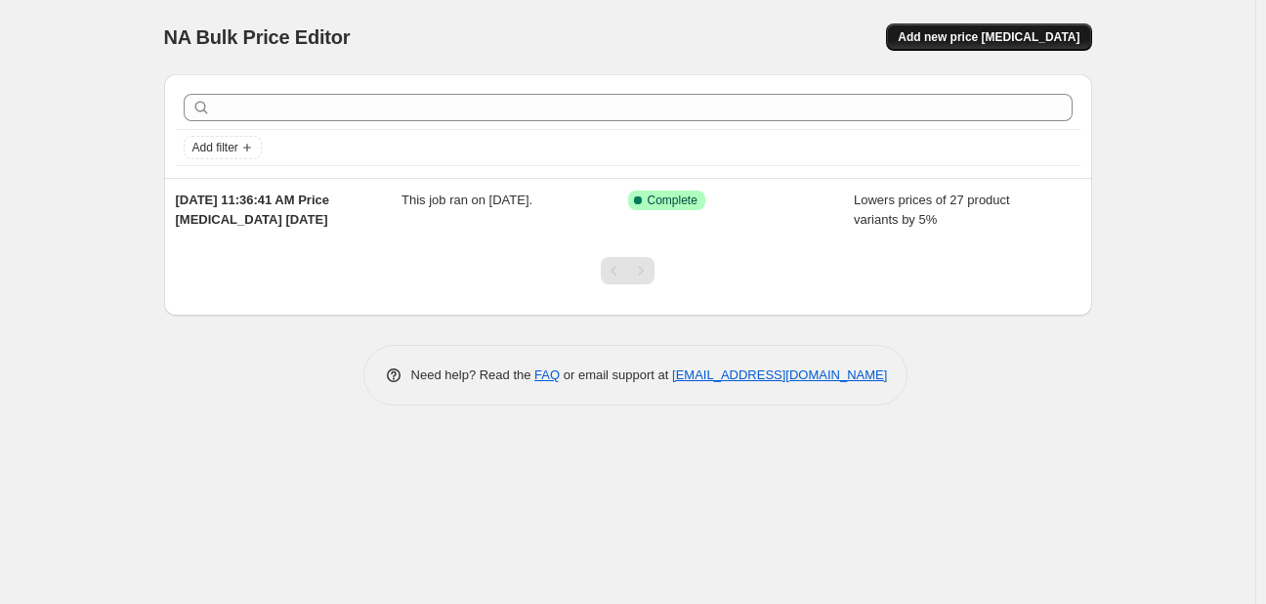
click at [977, 36] on span "Add new price [MEDICAL_DATA]" at bounding box center [989, 37] width 182 height 16
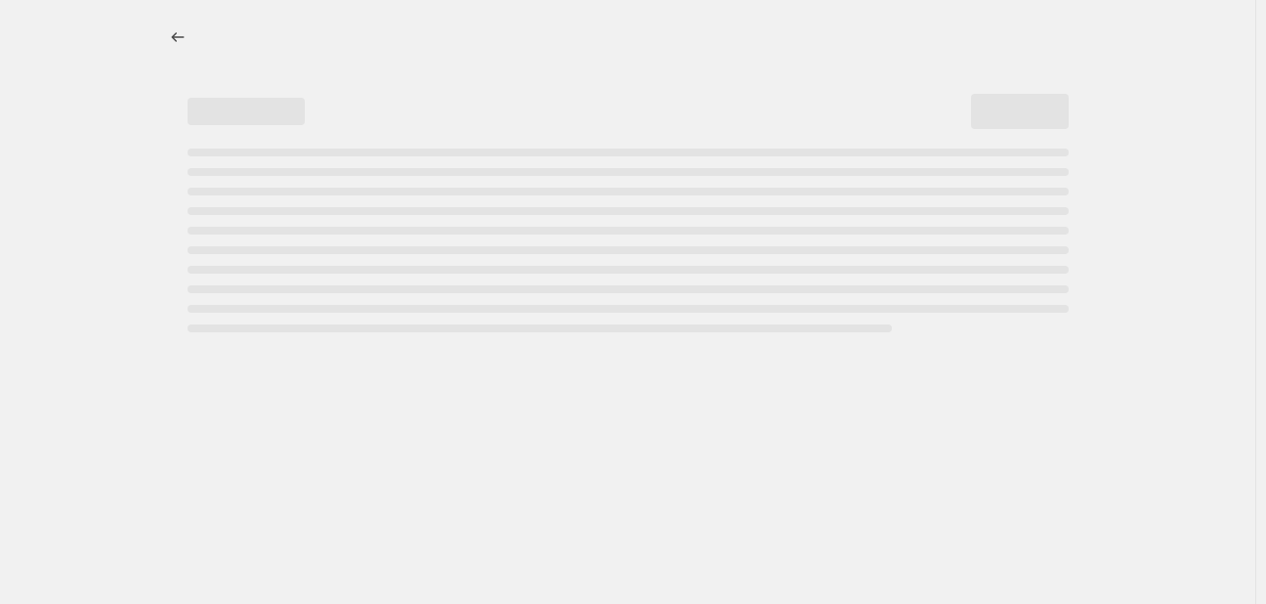
select select "percentage"
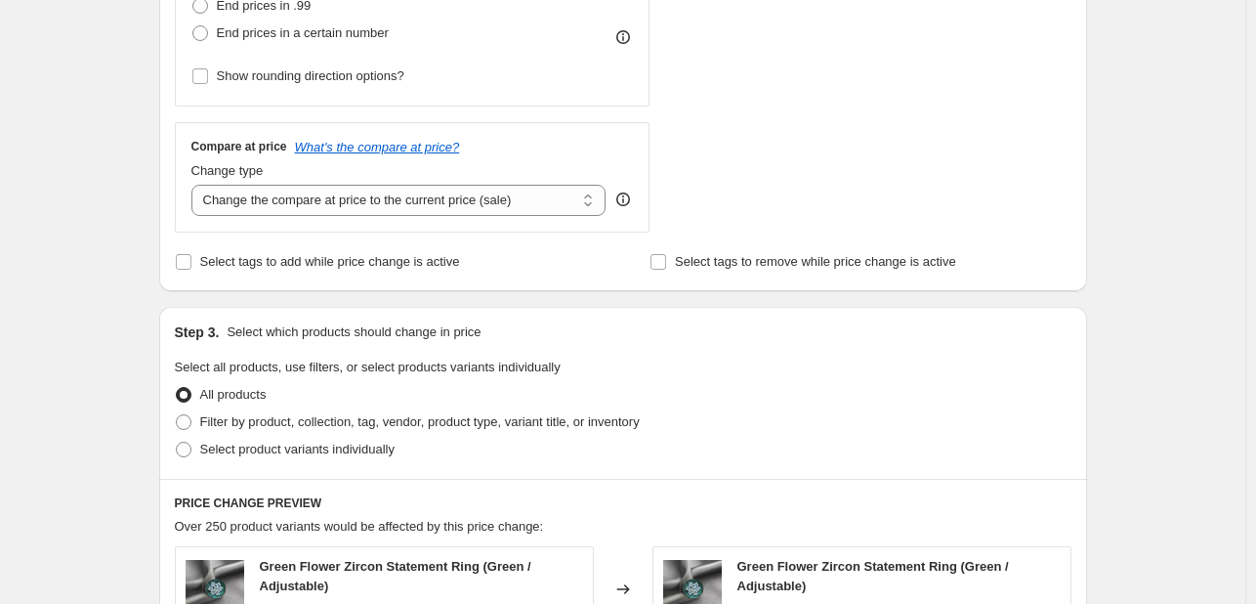
scroll to position [619, 0]
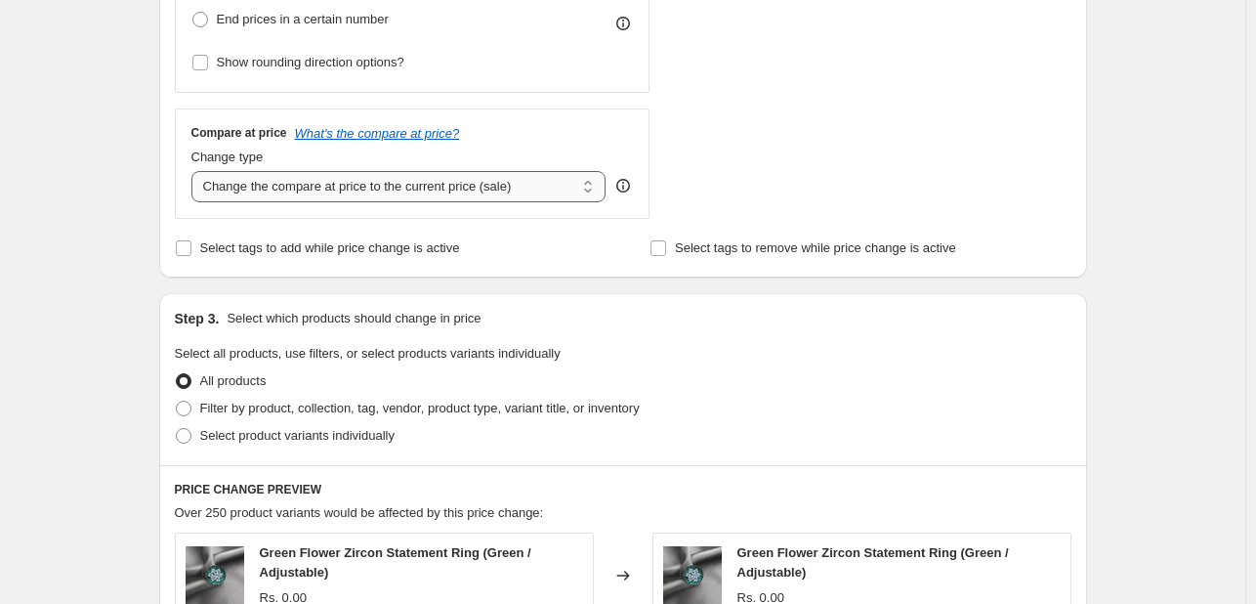
click at [363, 196] on select "Change the compare at price to the current price (sale) Change the compare at p…" at bounding box center [398, 186] width 415 height 31
select select "pp"
click at [195, 171] on select "Change the compare at price to the current price (sale) Change the compare at p…" at bounding box center [398, 186] width 415 height 31
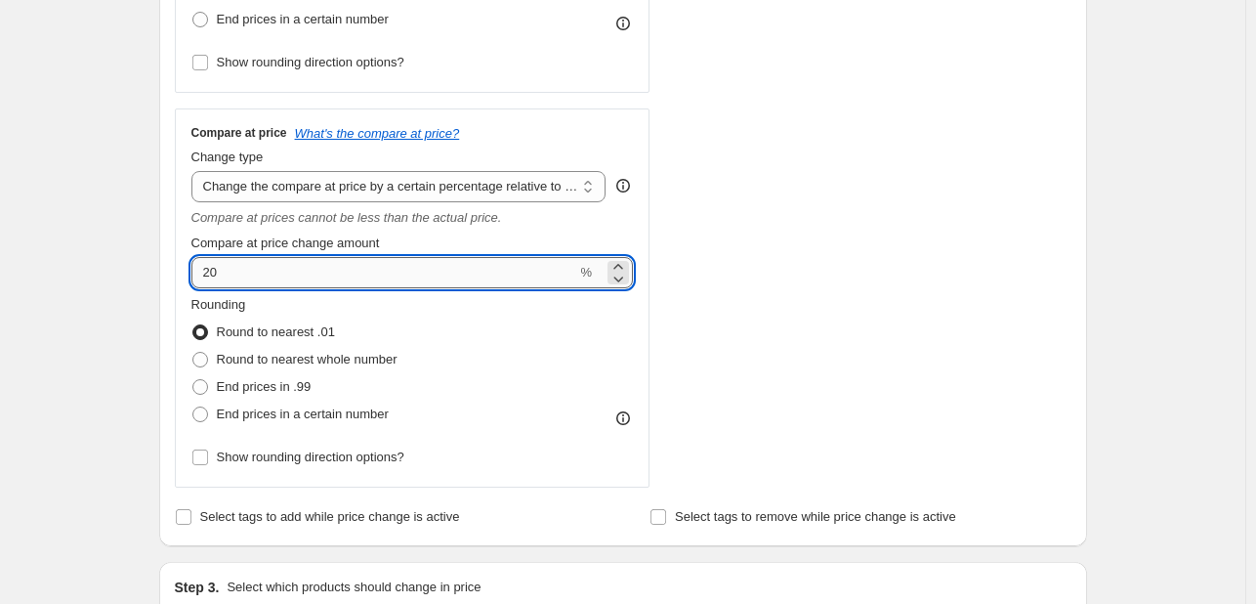
click at [225, 277] on input "20" at bounding box center [384, 272] width 386 height 31
type input "2"
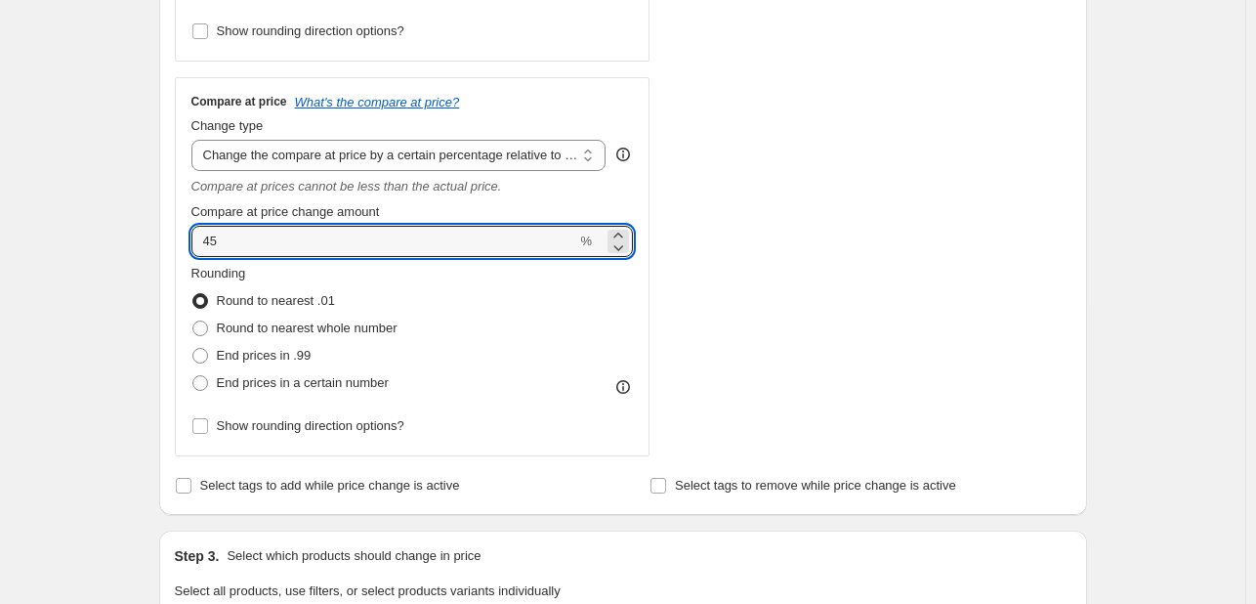
scroll to position [652, 0]
type input "45"
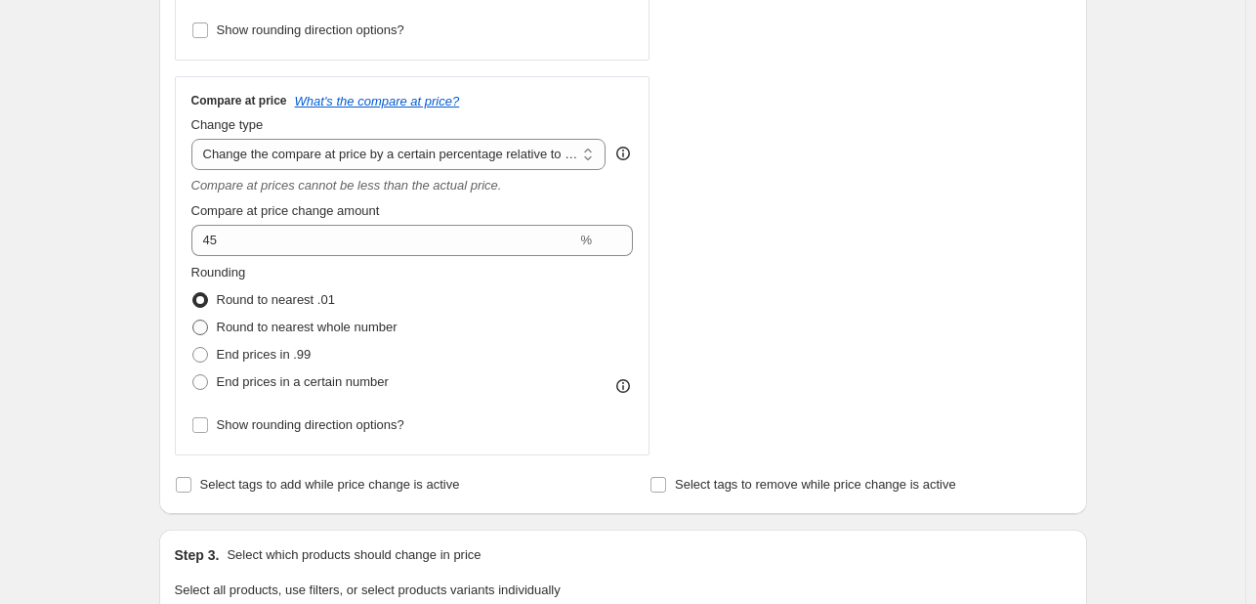
click at [207, 328] on span at bounding box center [200, 327] width 16 height 16
click at [193, 320] on input "Round to nearest whole number" at bounding box center [192, 319] width 1 height 1
radio input "true"
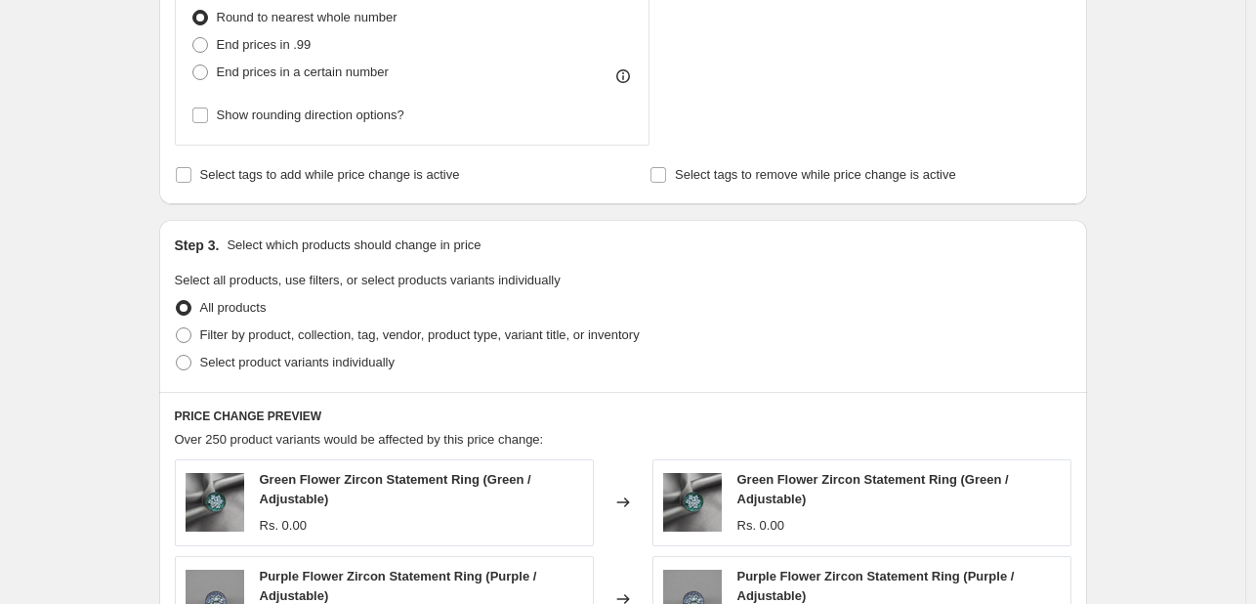
scroll to position [983, 0]
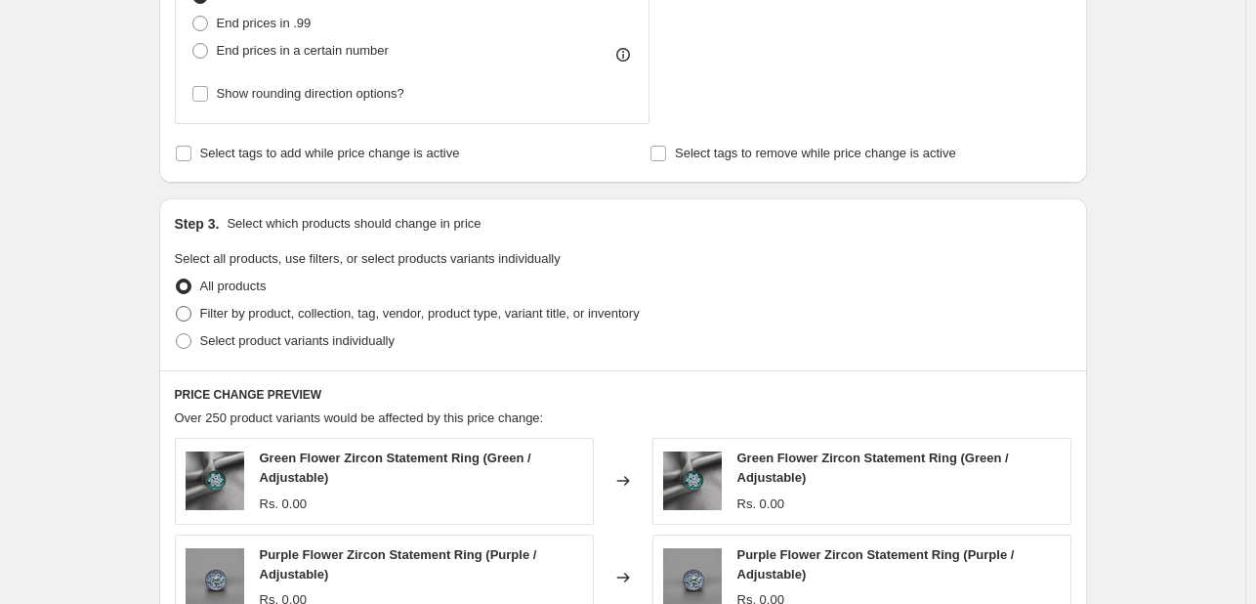
click at [190, 318] on span at bounding box center [184, 314] width 16 height 16
click at [177, 307] on input "Filter by product, collection, tag, vendor, product type, variant title, or inv…" at bounding box center [176, 306] width 1 height 1
radio input "true"
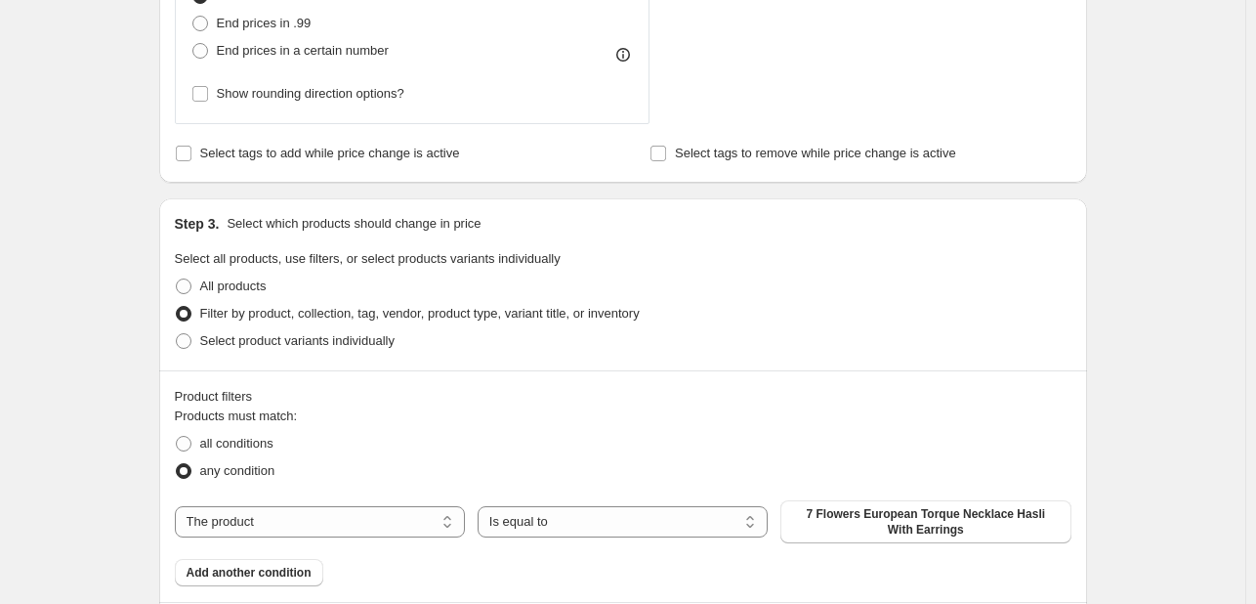
scroll to position [1030, 0]
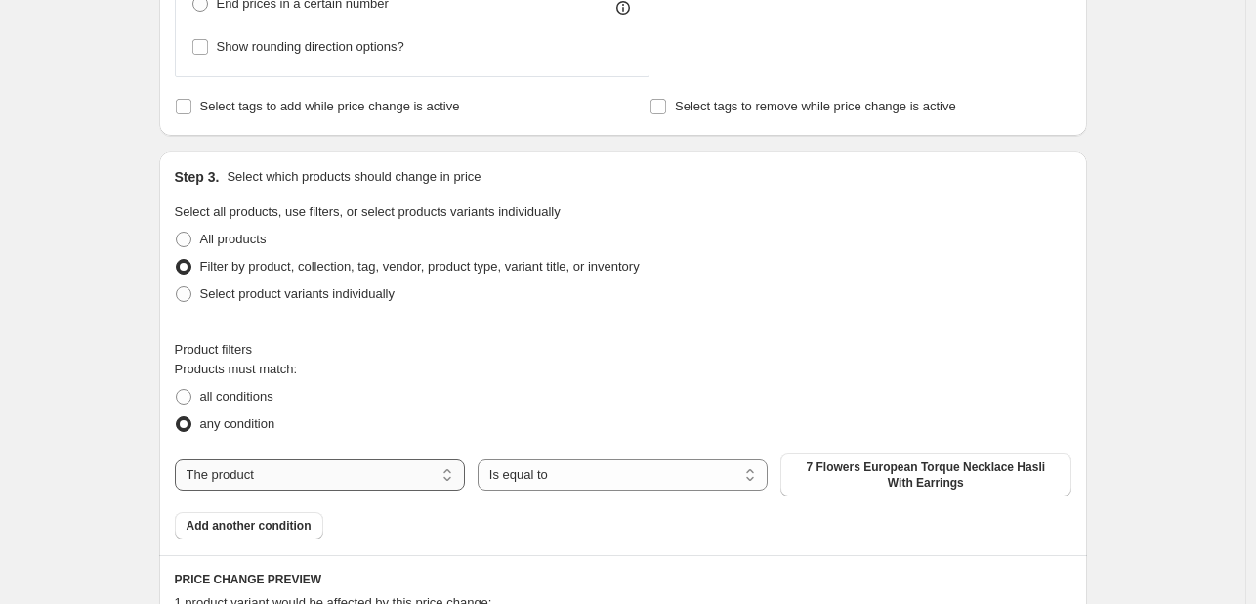
click at [289, 474] on select "The product The product's collection The product's tag The product's vendor The…" at bounding box center [320, 474] width 290 height 31
select select "collection"
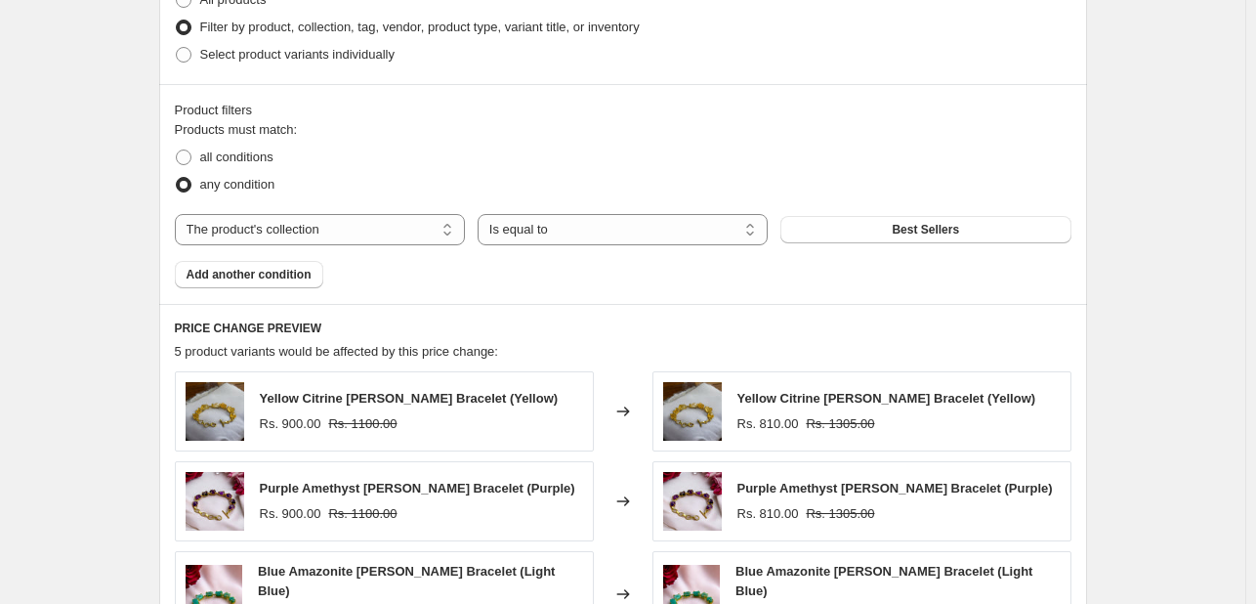
scroll to position [1277, 0]
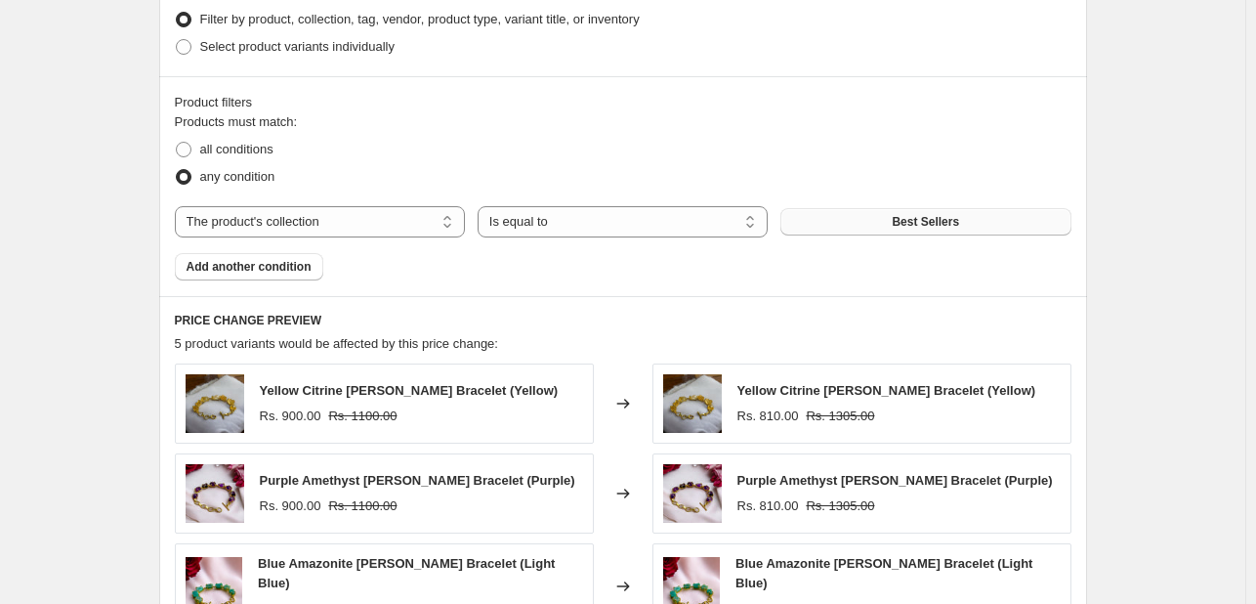
click at [879, 220] on button "Best Sellers" at bounding box center [926, 221] width 290 height 27
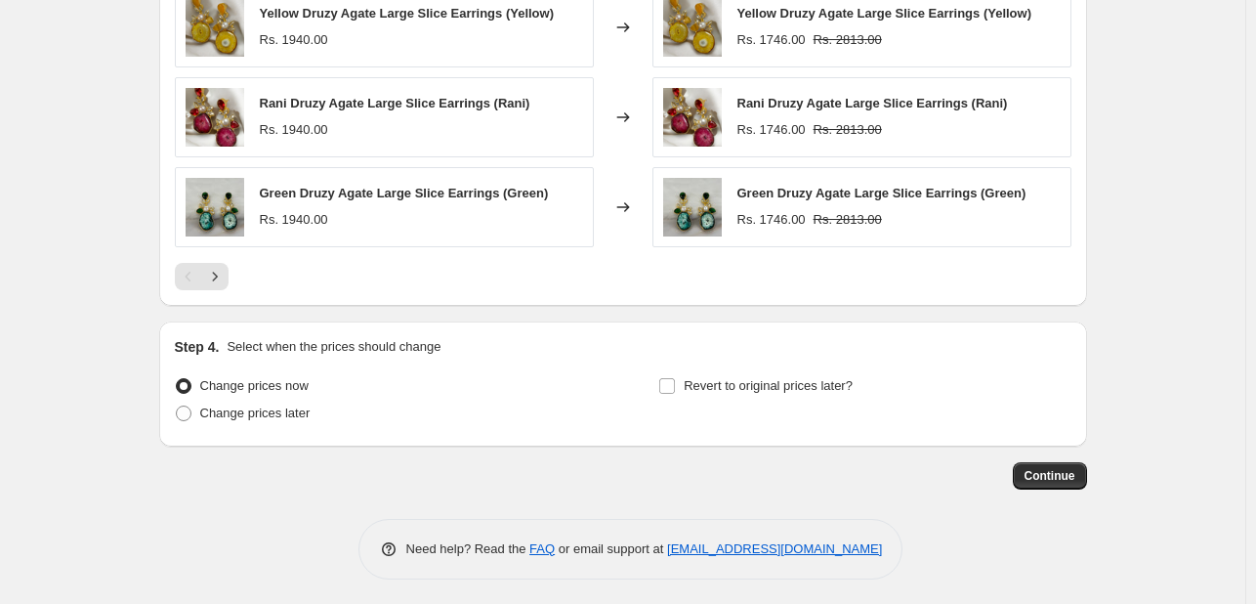
scroll to position [1843, 0]
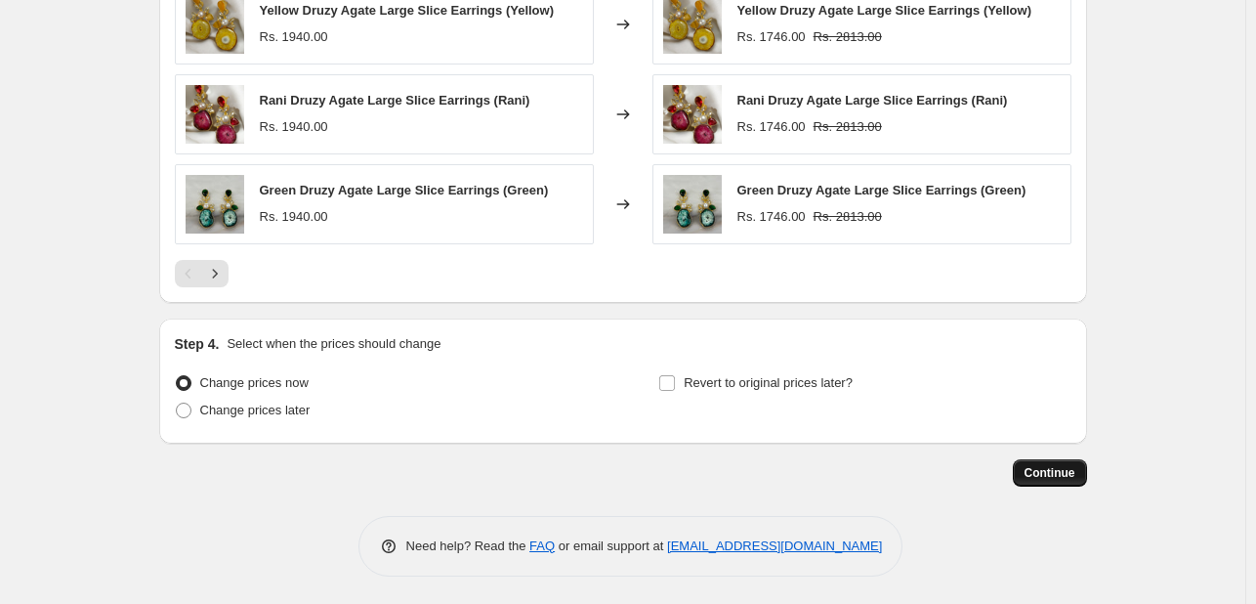
click at [1062, 481] on button "Continue" at bounding box center [1050, 472] width 74 height 27
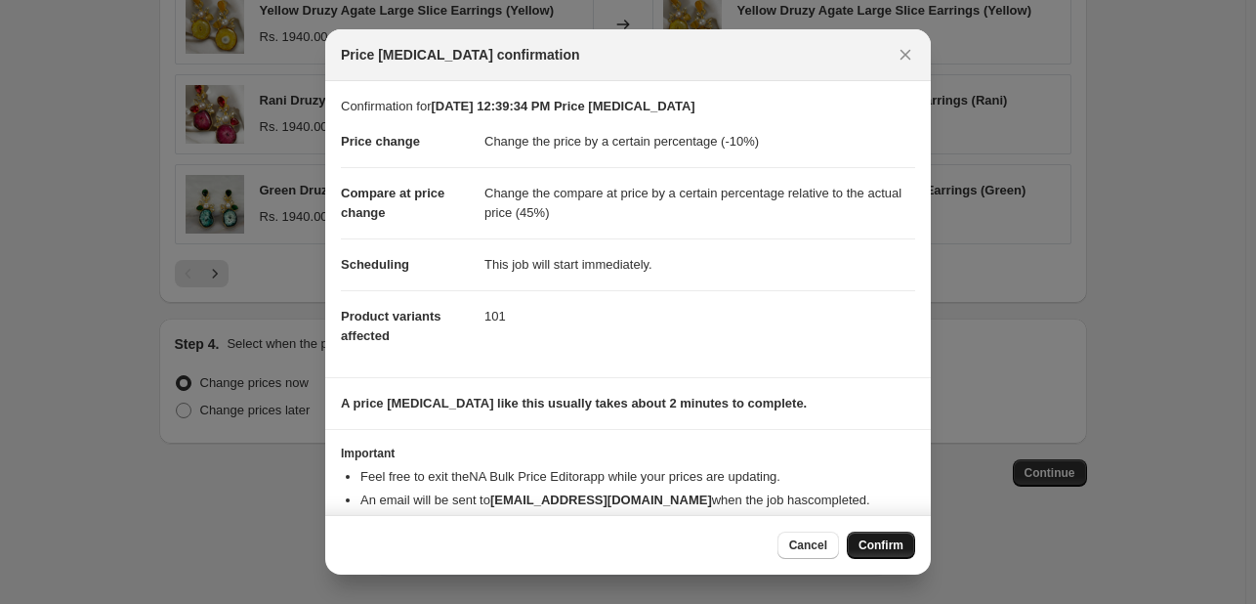
click at [881, 547] on span "Confirm" at bounding box center [881, 545] width 45 height 16
